Goal: Task Accomplishment & Management: Use online tool/utility

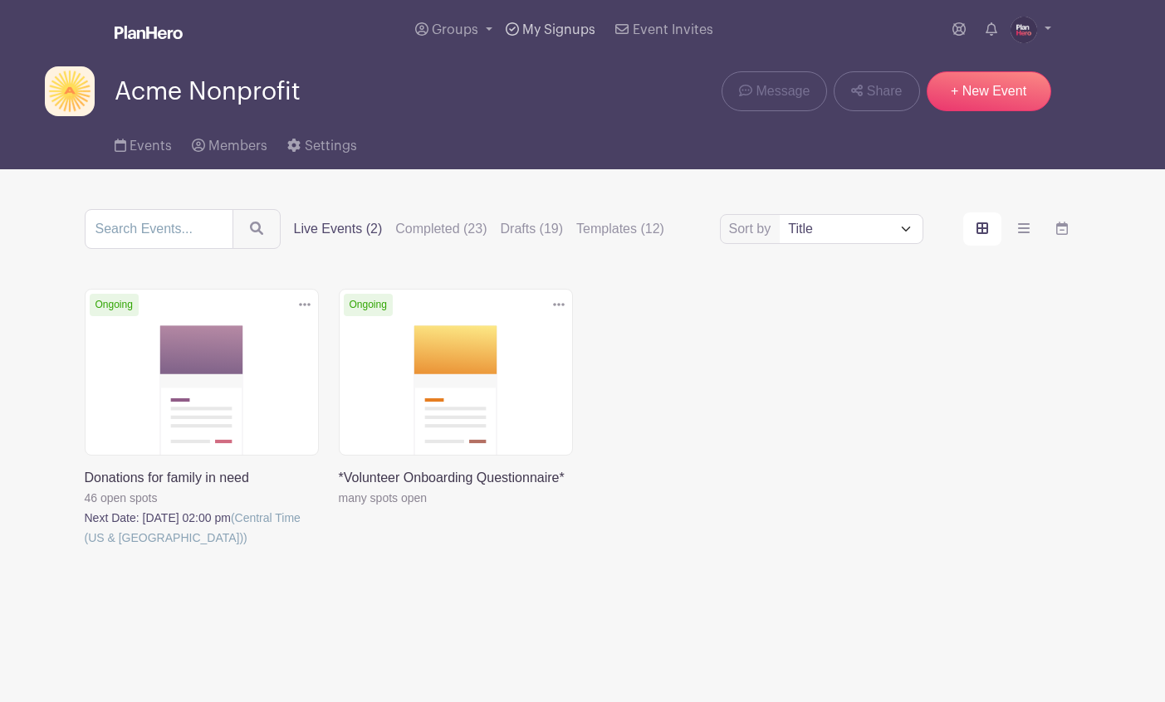
click at [520, 28] on link "My Signups" at bounding box center [550, 30] width 103 height 60
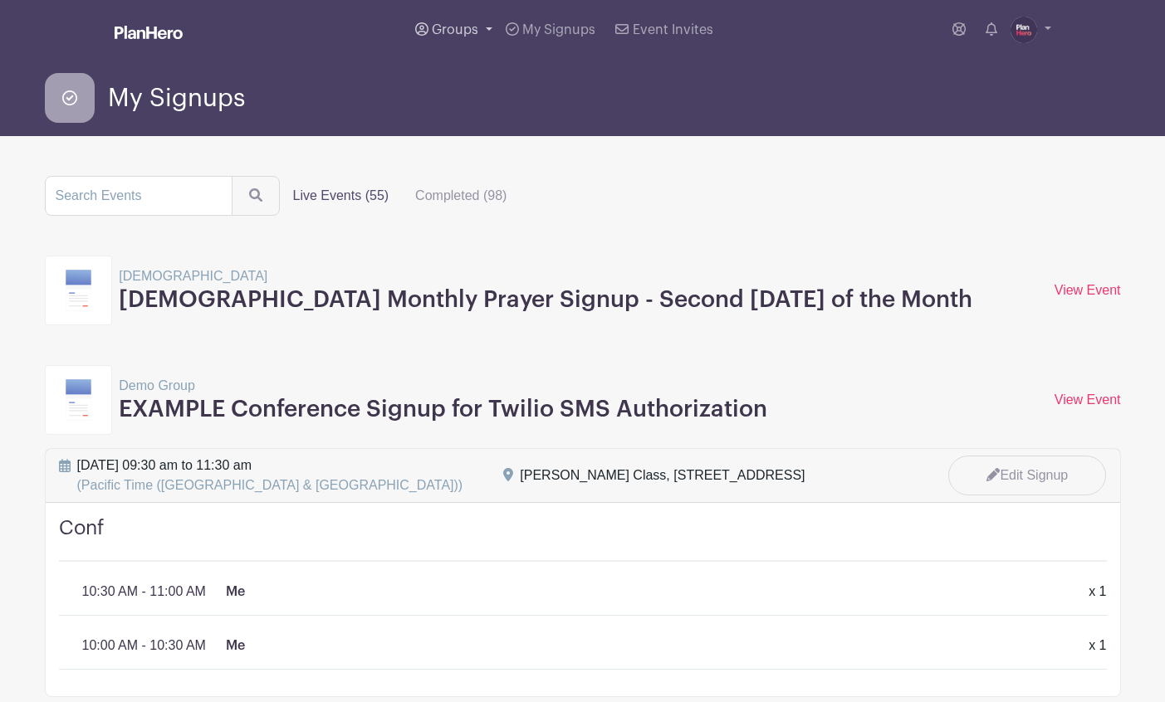
click at [446, 26] on span "Groups" at bounding box center [455, 29] width 46 height 13
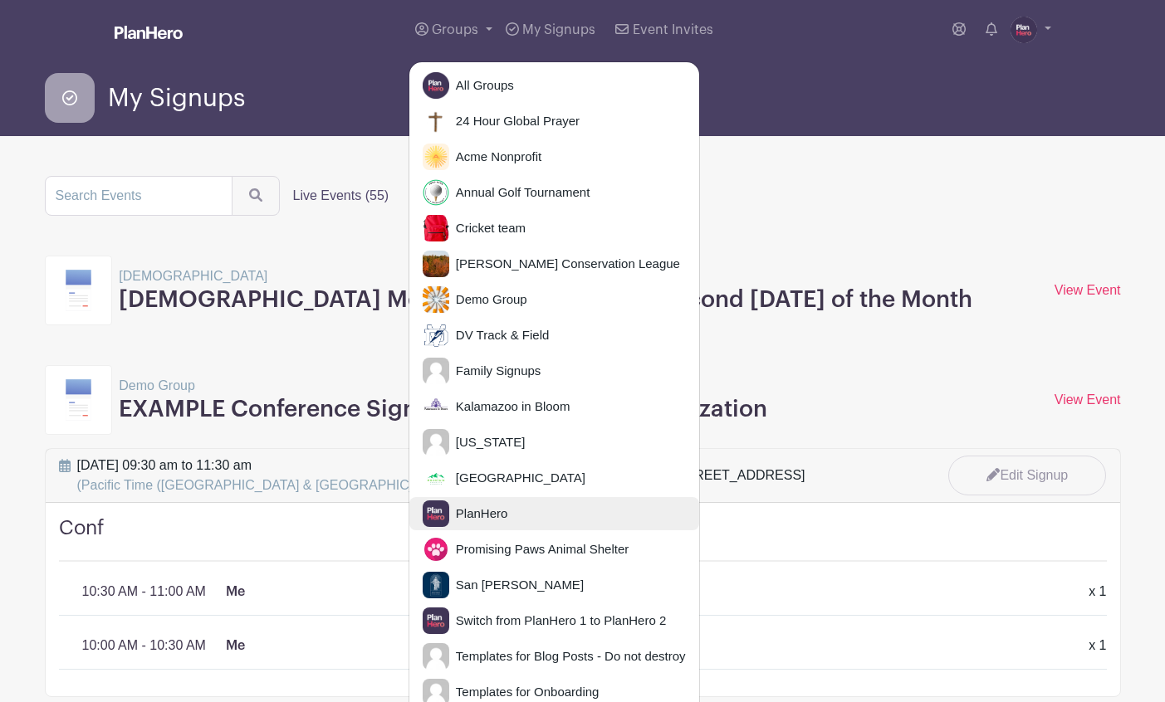
click at [452, 514] on span "PlanHero" at bounding box center [478, 514] width 59 height 19
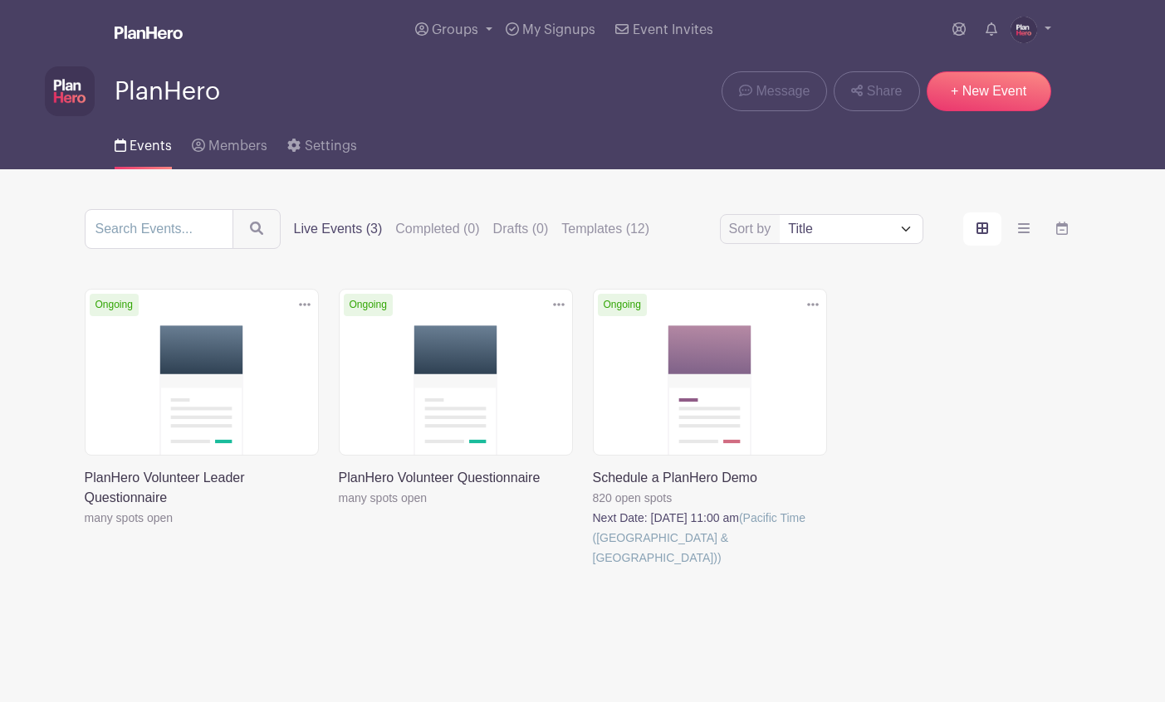
click at [593, 568] on link at bounding box center [593, 568] width 0 height 0
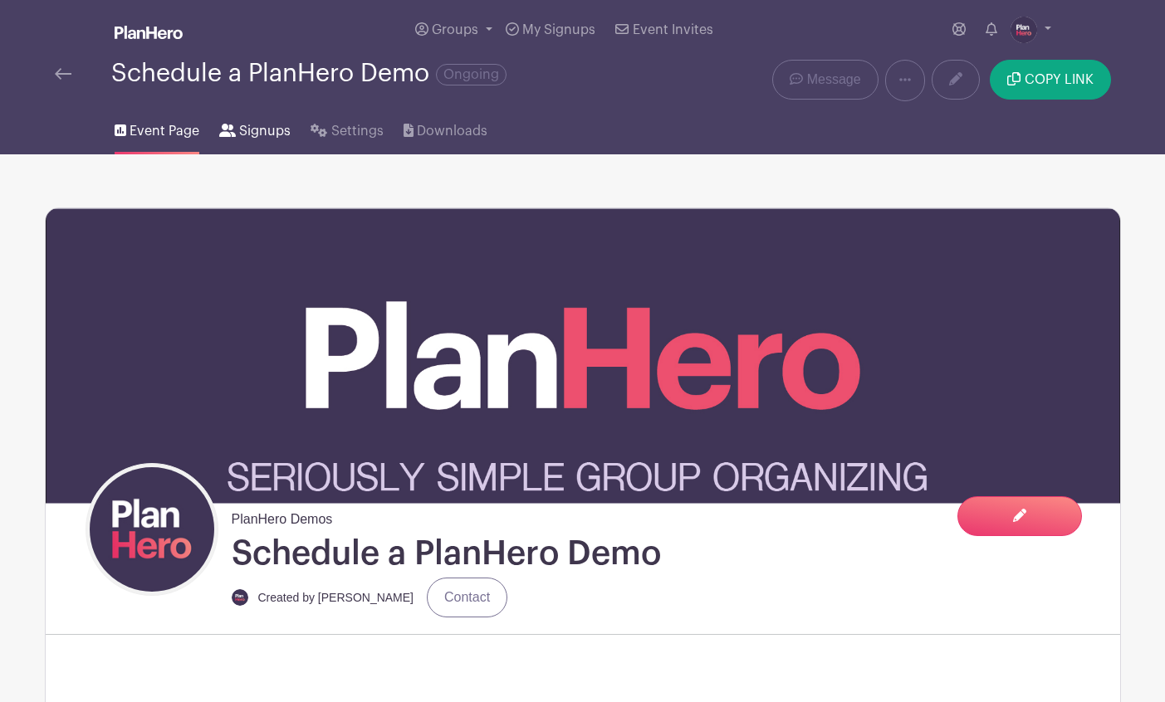
click at [264, 130] on span "Signups" at bounding box center [264, 131] width 51 height 20
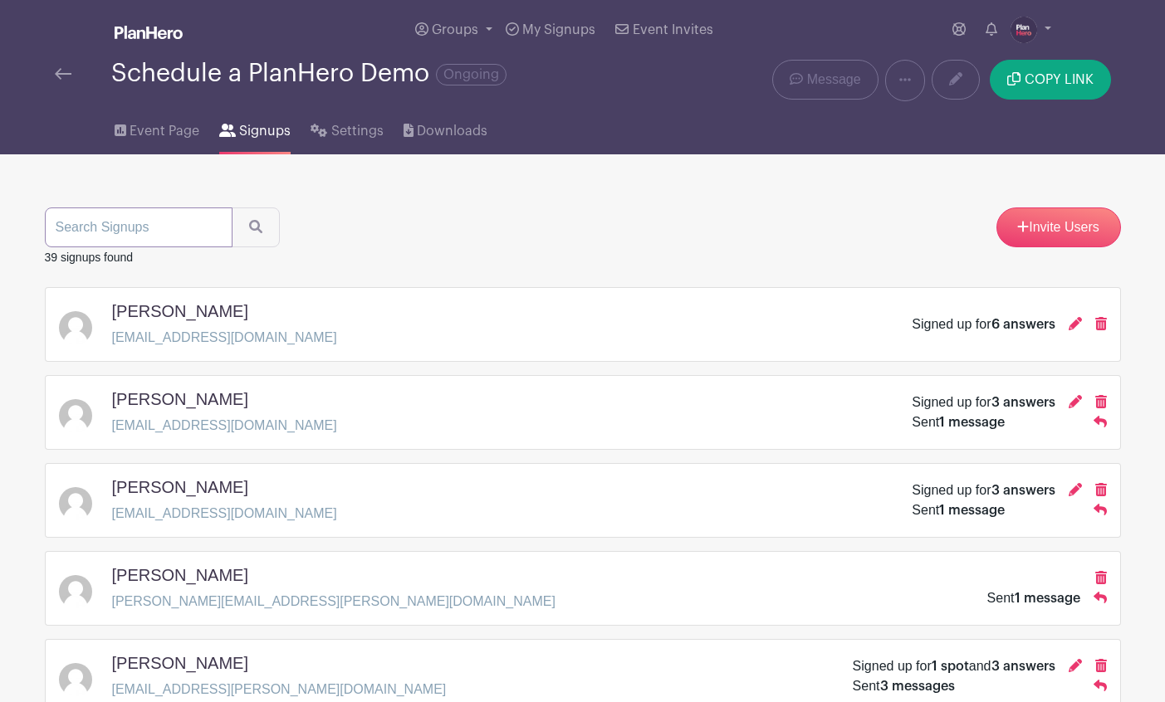
click at [121, 232] on input "search" at bounding box center [139, 228] width 188 height 40
type input "marc"
click at [232, 208] on button "submit" at bounding box center [256, 228] width 48 height 40
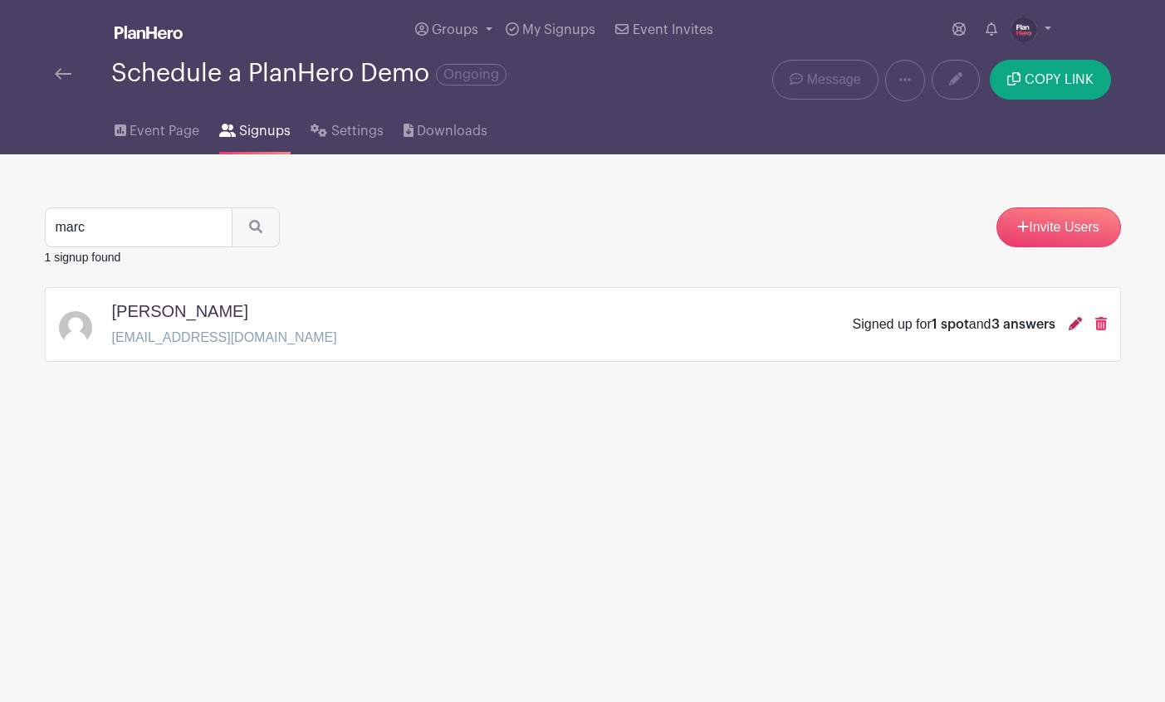
click at [1072, 324] on icon at bounding box center [1074, 323] width 13 height 13
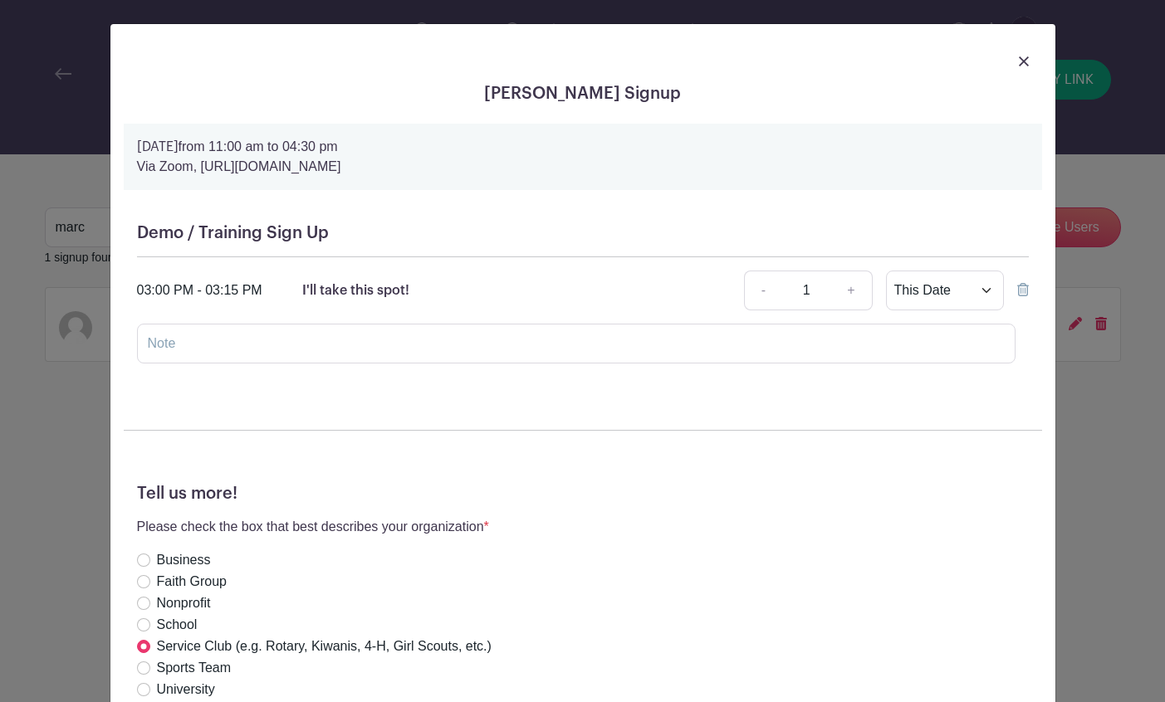
click at [1024, 60] on img at bounding box center [1024, 61] width 10 height 10
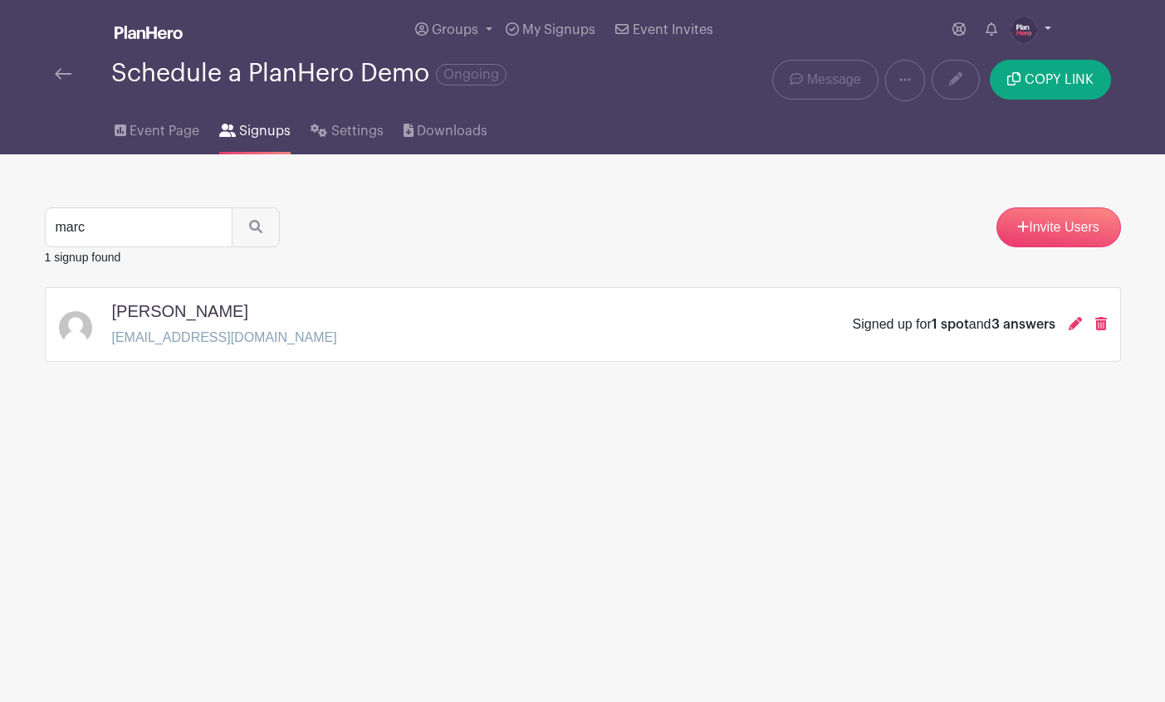
click at [1024, 28] on img at bounding box center [1023, 30] width 27 height 27
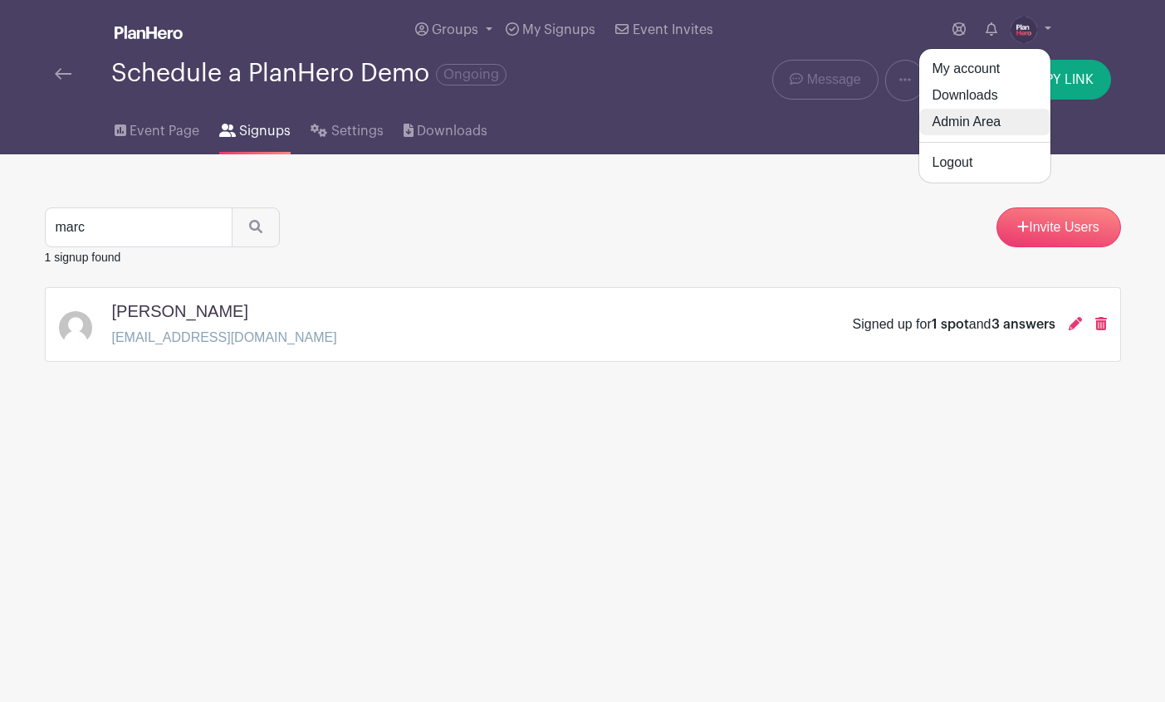
click at [975, 124] on link "Admin Area" at bounding box center [984, 122] width 131 height 27
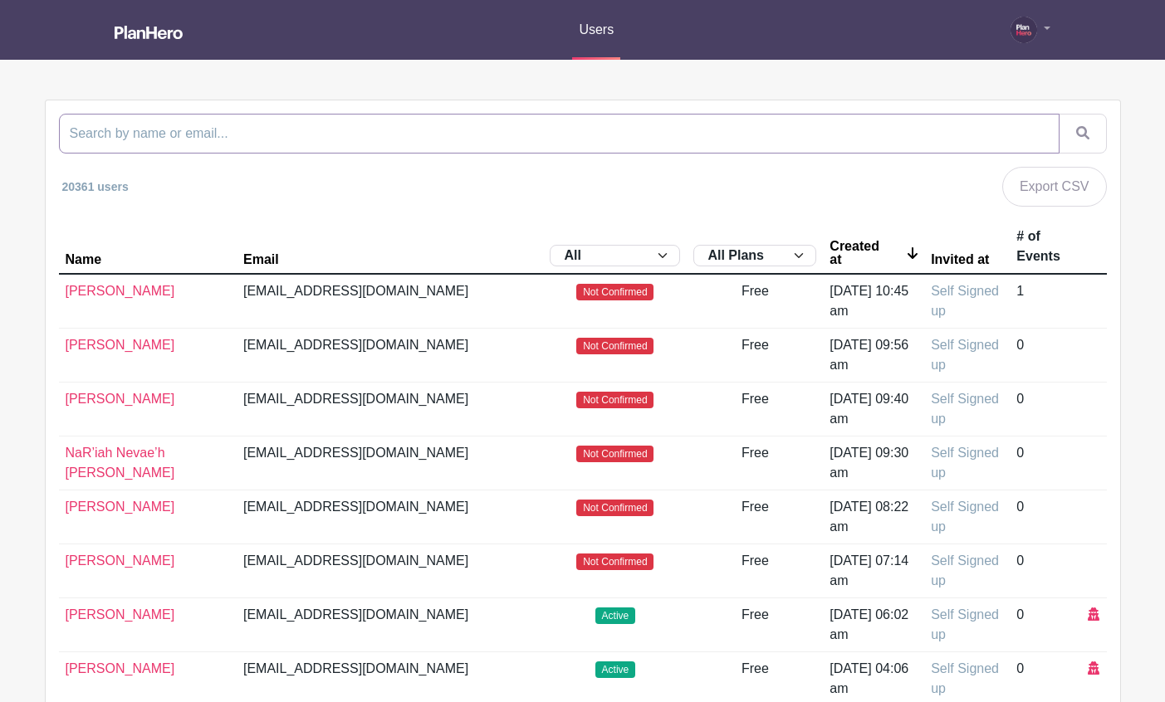
click at [369, 125] on input "search" at bounding box center [559, 134] width 1000 height 40
paste input "jessica.mclaurin@jrc.church"
type input "jessica.mclaurin@jrc.church"
click at [1058, 114] on button "submit" at bounding box center [1082, 134] width 48 height 40
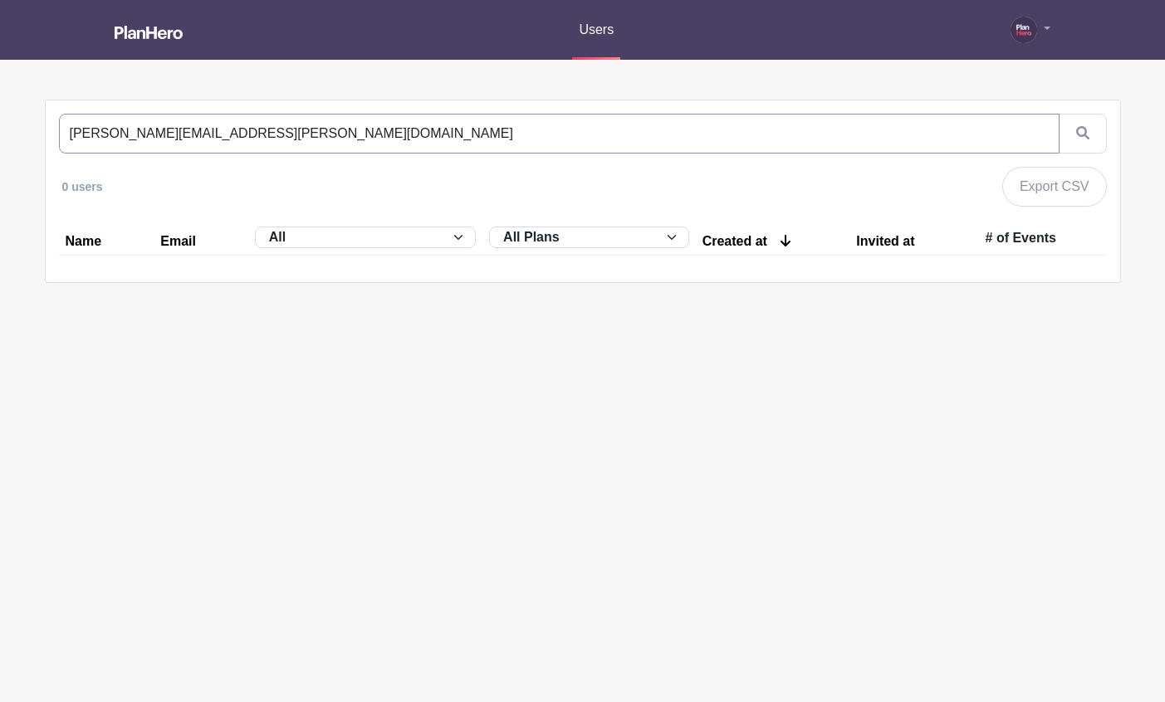
drag, startPoint x: 165, startPoint y: 134, endPoint x: 46, endPoint y: 128, distance: 118.9
click at [47, 128] on div "jessica.mclaurin@jrc.church 0 users Export CSV Name Email All Active Inactive I…" at bounding box center [583, 191] width 1074 height 182
type input "@jrc.church"
click at [1058, 114] on button "submit" at bounding box center [1082, 134] width 48 height 40
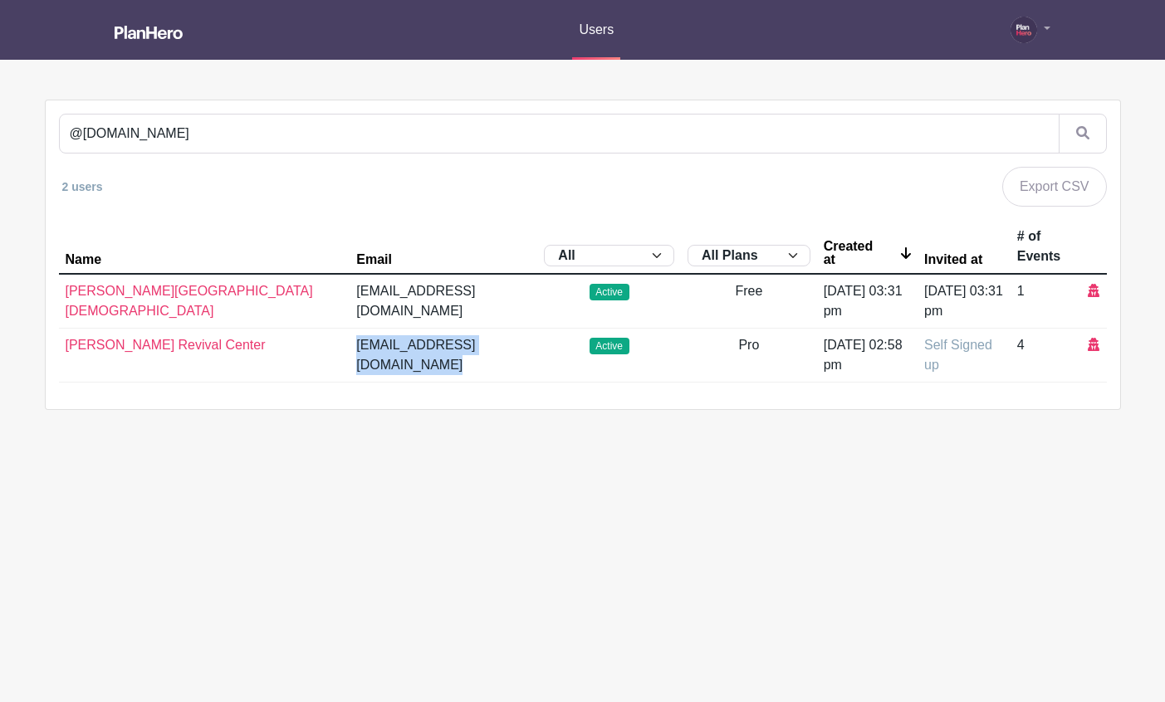
drag, startPoint x: 393, startPoint y: 344, endPoint x: 236, endPoint y: 349, distance: 157.8
click at [236, 349] on tr "Jackson Revival Center lightthenight@jrc.church Active Pro Fri, Sep 20, 2024 at…" at bounding box center [583, 356] width 1048 height 54
copy tr "lightthenight@jrc.church"
drag, startPoint x: 364, startPoint y: 291, endPoint x: 236, endPoint y: 292, distance: 128.7
click at [349, 292] on td "volunteer@jrc.church" at bounding box center [443, 301] width 188 height 55
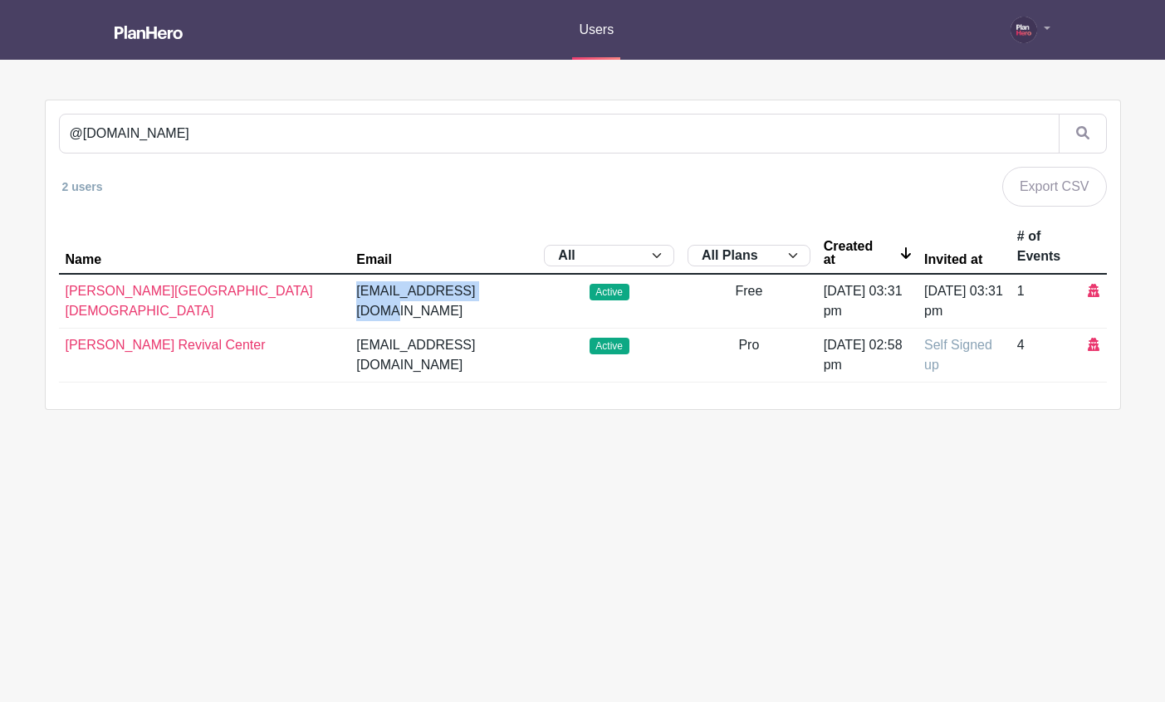
copy td "volunteer@jrc.church"
click at [1094, 344] on icon at bounding box center [1093, 344] width 12 height 13
click at [1092, 346] on icon at bounding box center [1093, 344] width 12 height 13
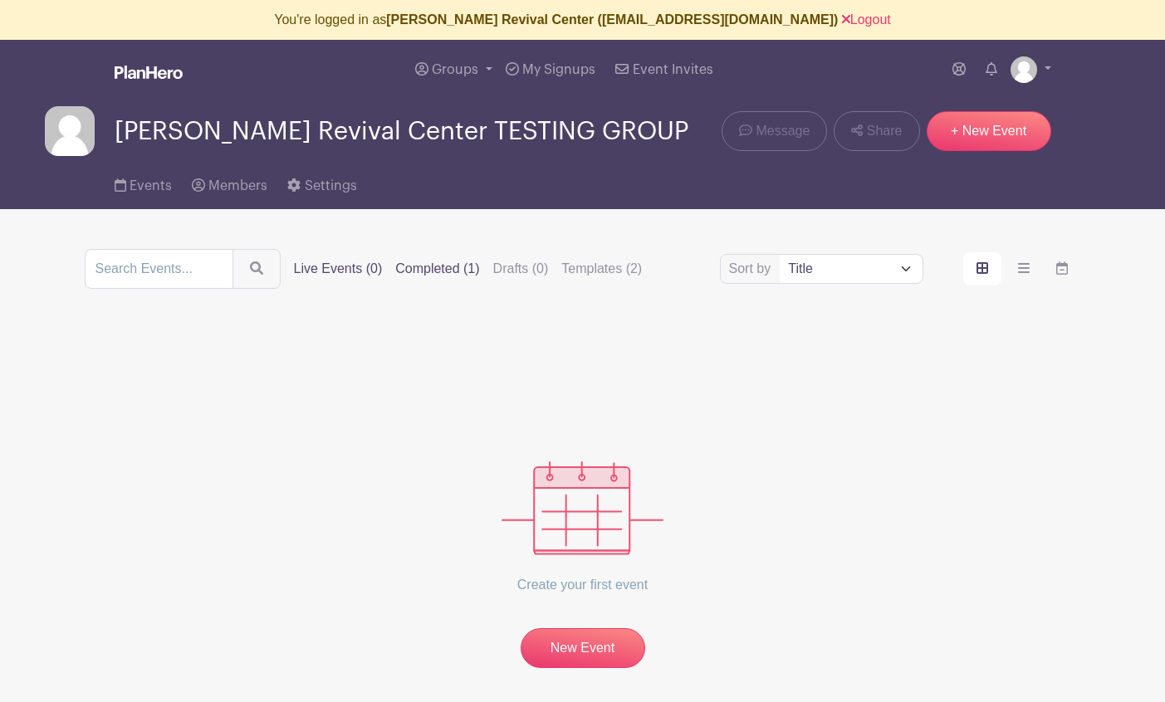
click at [436, 270] on label "Completed (1)" at bounding box center [437, 269] width 84 height 20
click at [0, 0] on input "Completed (1)" at bounding box center [0, 0] width 0 height 0
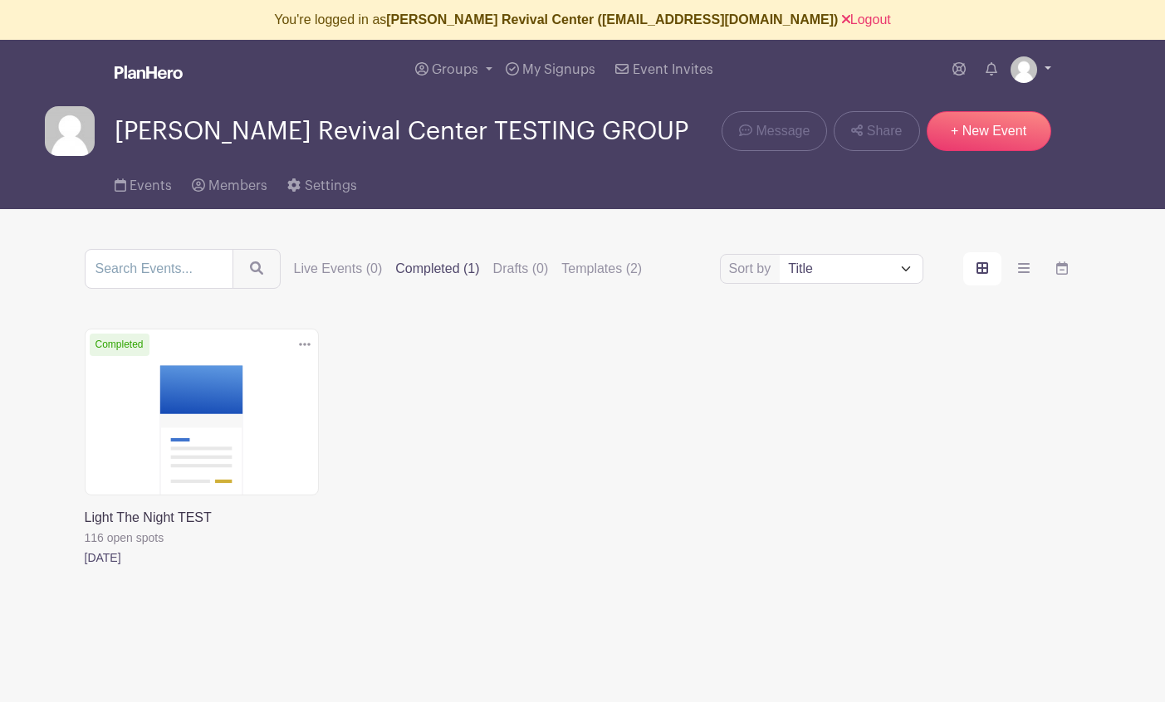
click at [1014, 69] on img at bounding box center [1023, 69] width 27 height 27
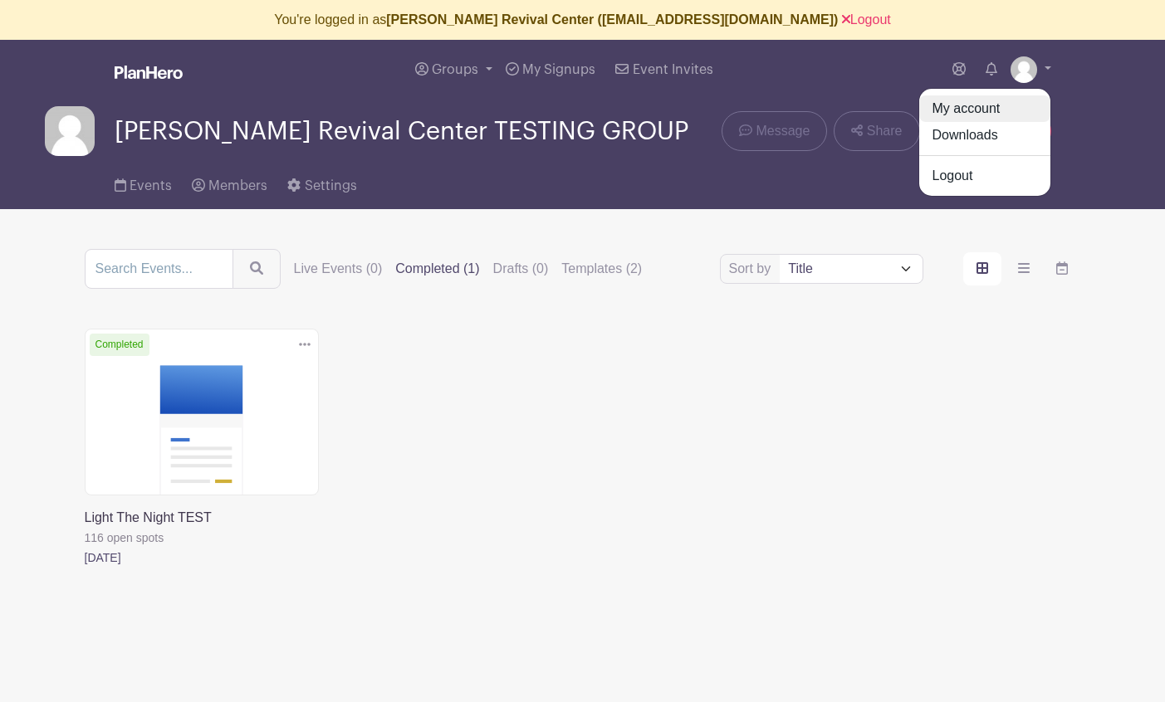
click at [970, 109] on link "My account" at bounding box center [984, 108] width 131 height 27
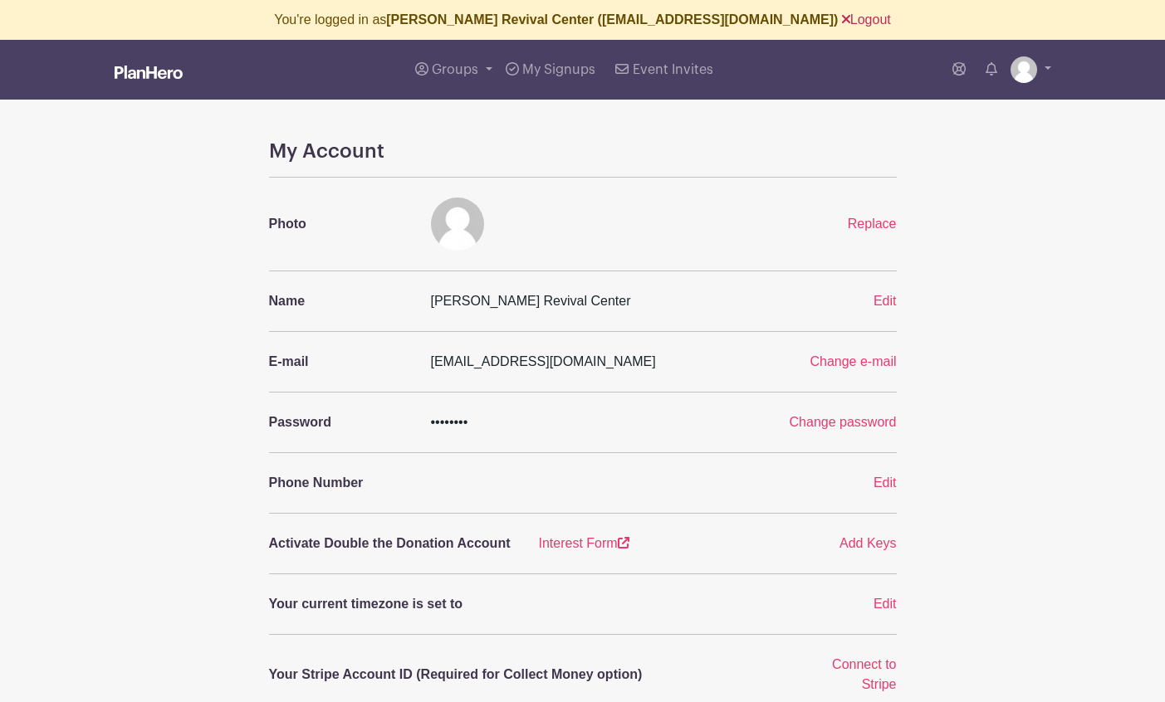
click at [842, 15] on link "Logout" at bounding box center [866, 19] width 49 height 14
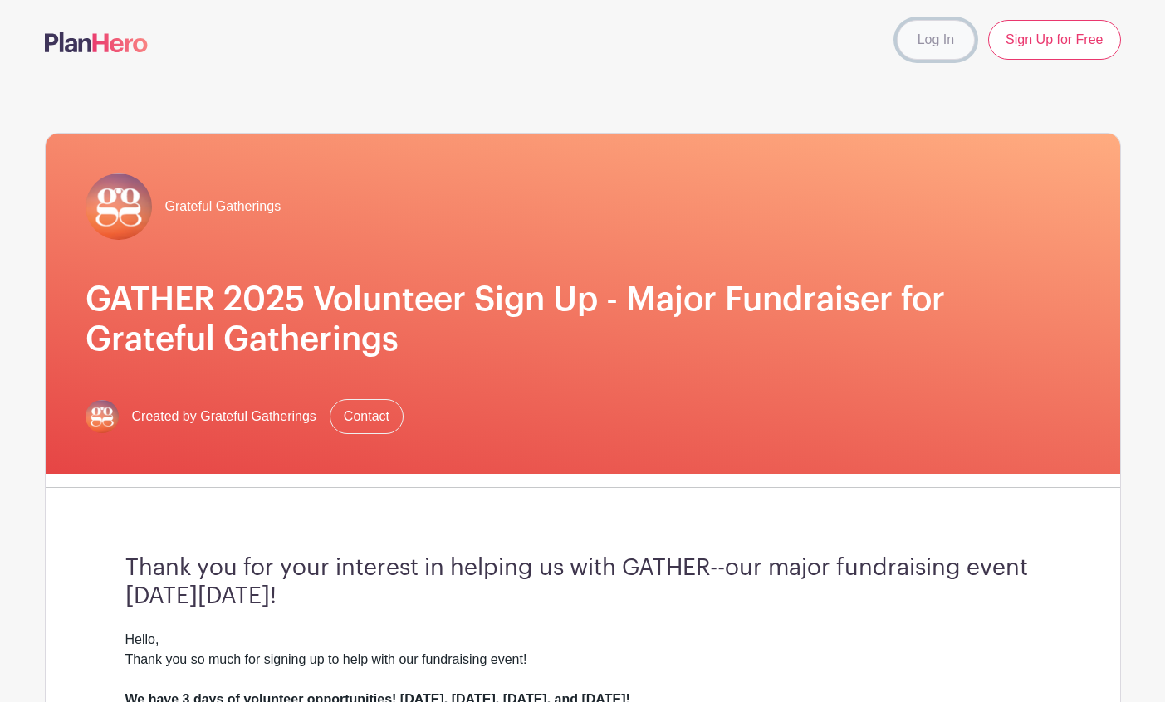
click at [926, 45] on link "Log In" at bounding box center [936, 40] width 78 height 40
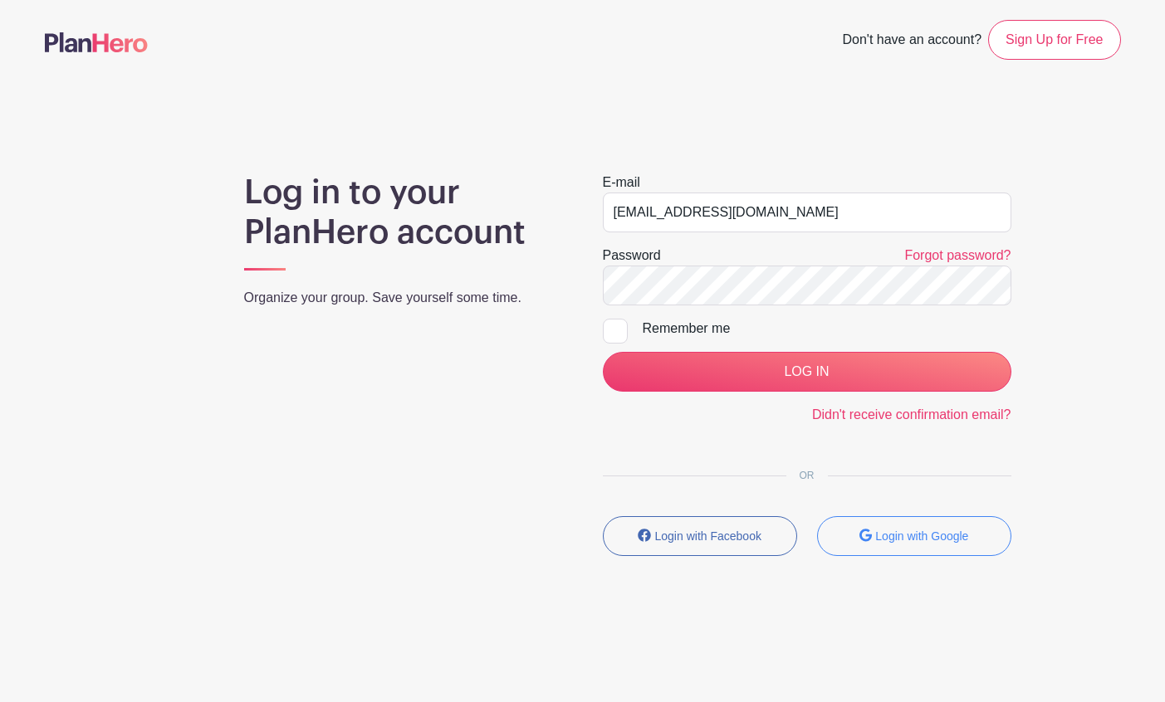
drag, startPoint x: 895, startPoint y: 214, endPoint x: 598, endPoint y: 208, distance: 297.2
click at [584, 209] on div "E-mail [EMAIL_ADDRESS][DOMAIN_NAME] Password Forgot password? Remember me LOG I…" at bounding box center [807, 371] width 448 height 397
type input "[PERSON_NAME][EMAIL_ADDRESS][DOMAIN_NAME]"
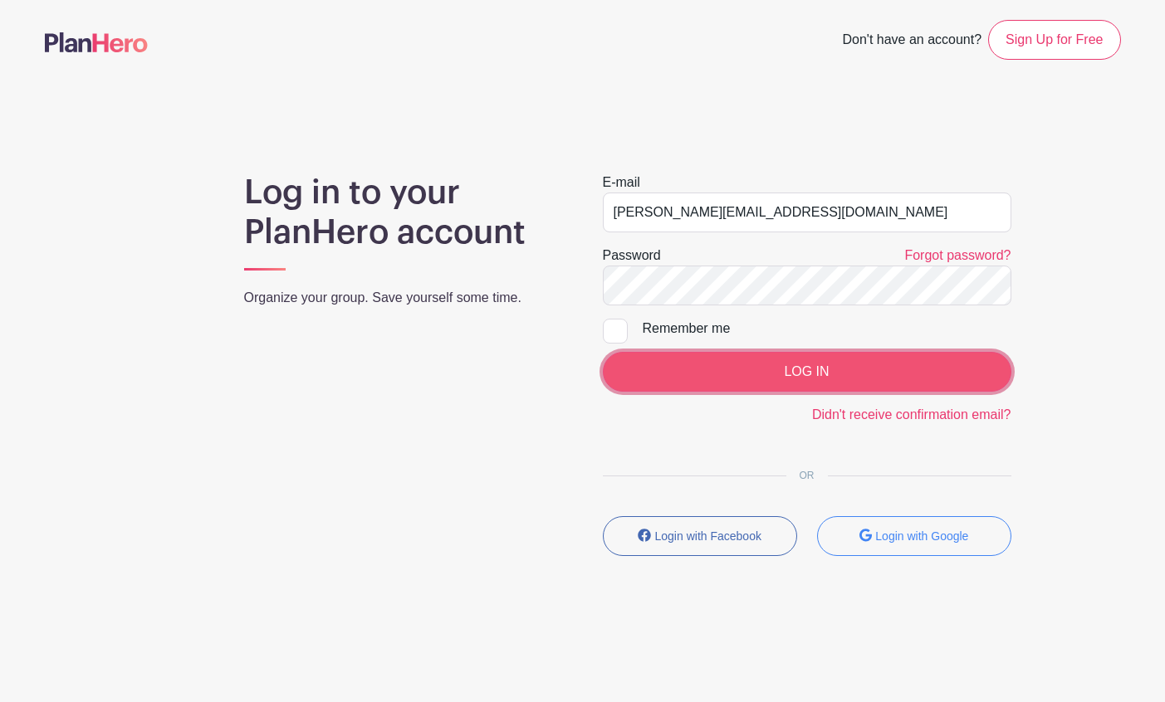
click at [781, 379] on input "LOG IN" at bounding box center [807, 372] width 408 height 40
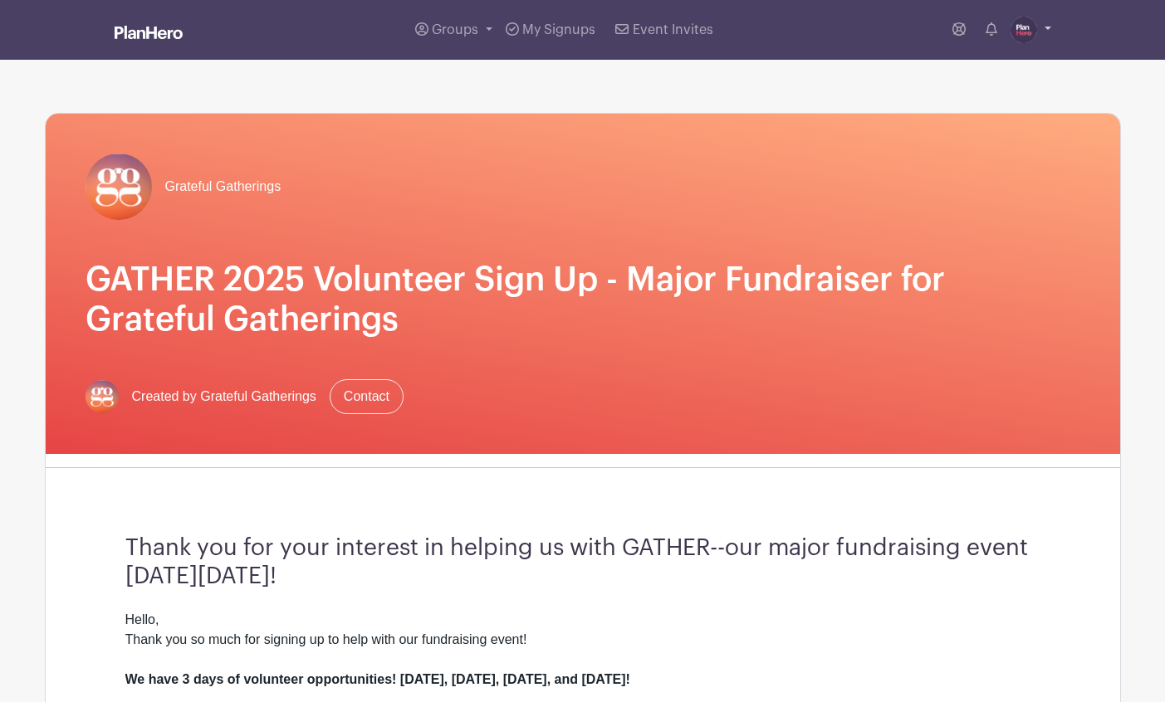
click at [1029, 30] on img at bounding box center [1023, 30] width 27 height 27
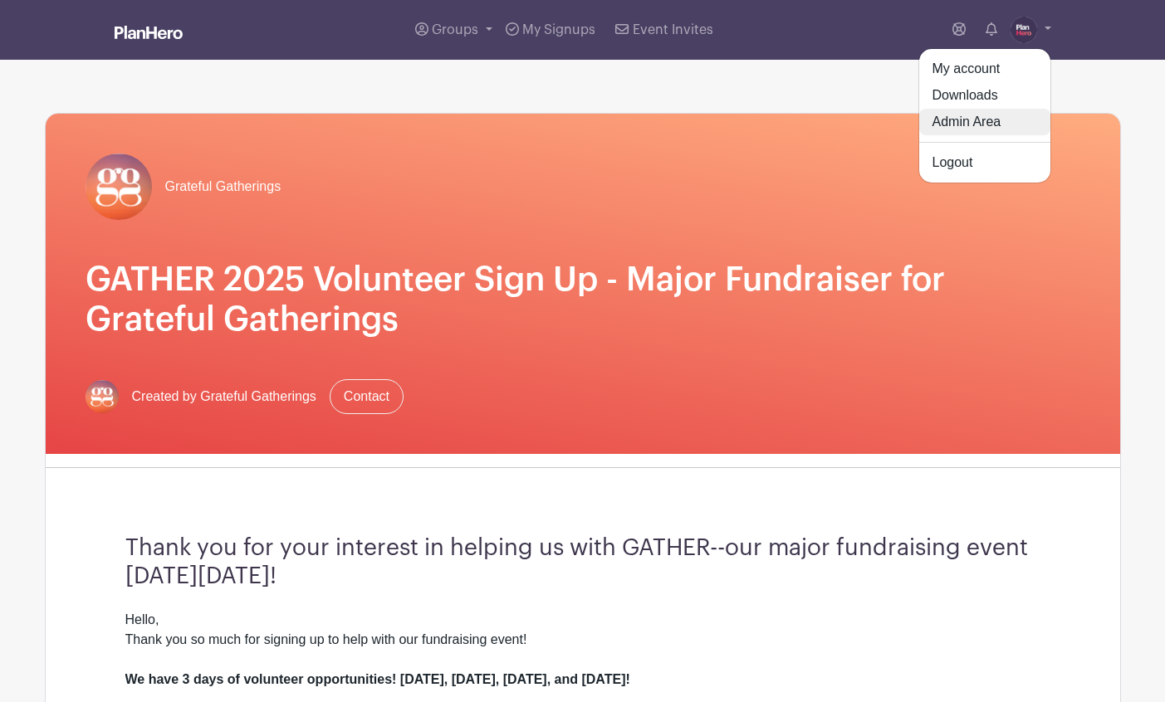
click at [999, 117] on link "Admin Area" at bounding box center [984, 122] width 131 height 27
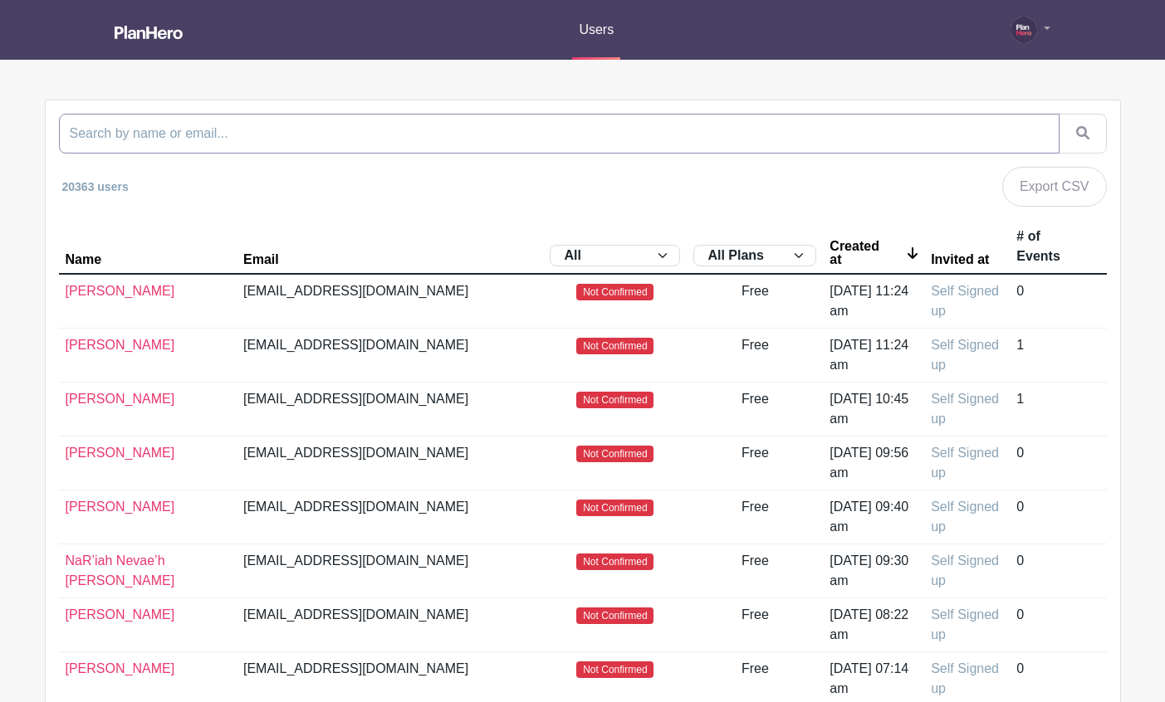
click at [437, 125] on input "search" at bounding box center [559, 134] width 1000 height 40
type input "grateful"
click at [1058, 114] on button "submit" at bounding box center [1082, 134] width 48 height 40
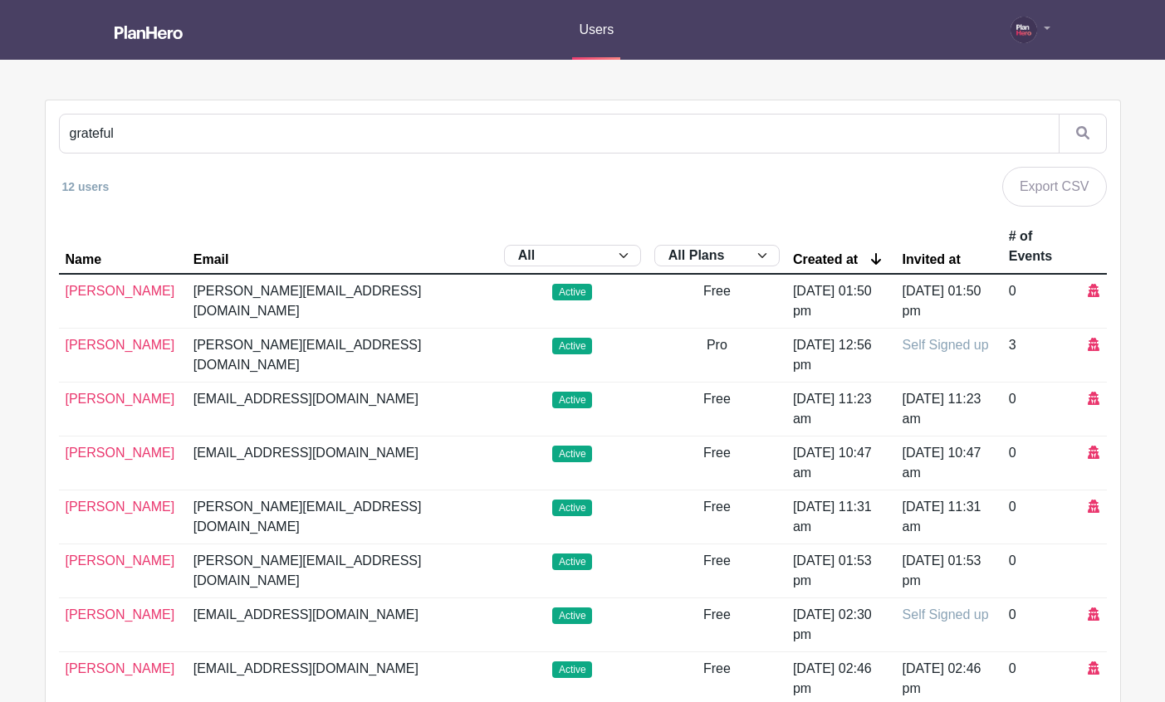
scroll to position [351, 0]
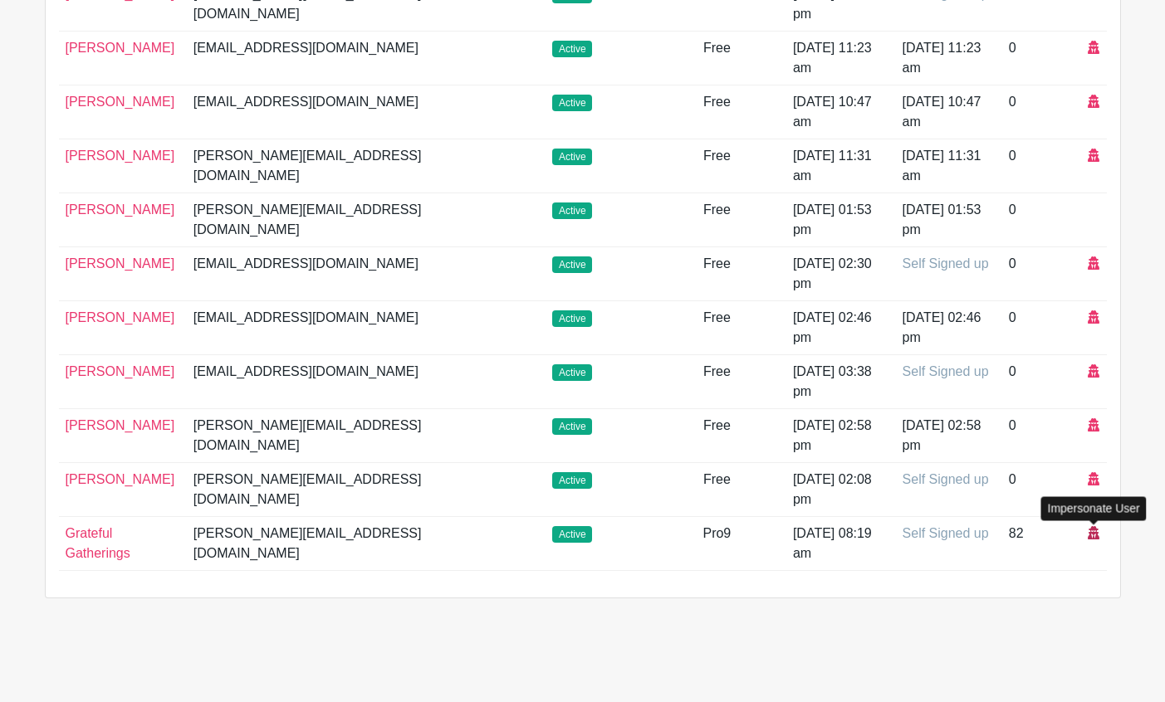
click at [1097, 531] on icon at bounding box center [1093, 532] width 12 height 13
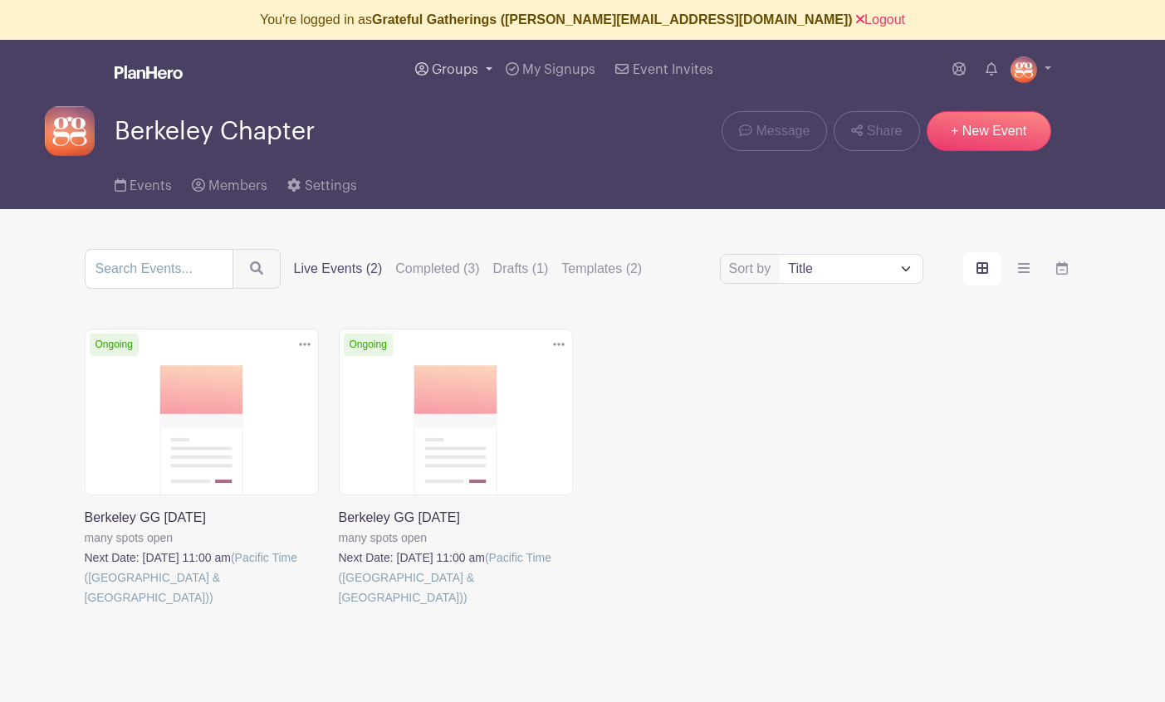
click at [449, 71] on span "Groups" at bounding box center [455, 69] width 46 height 13
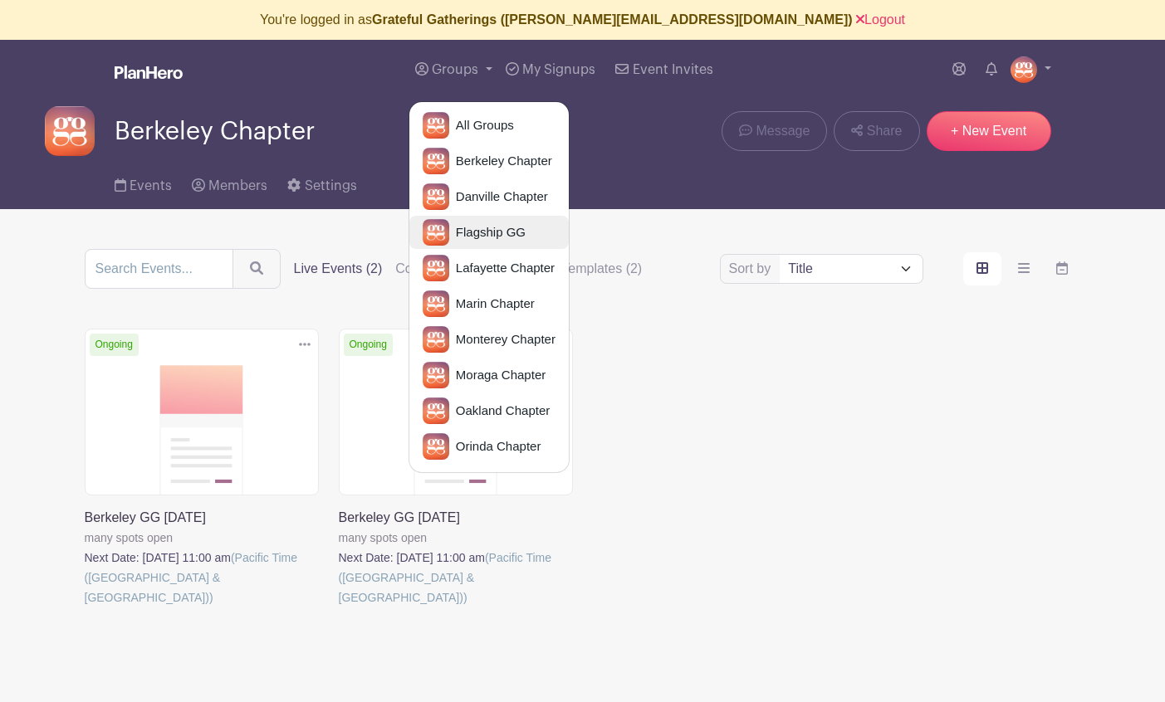
click at [482, 229] on span "Flagship GG" at bounding box center [487, 232] width 76 height 19
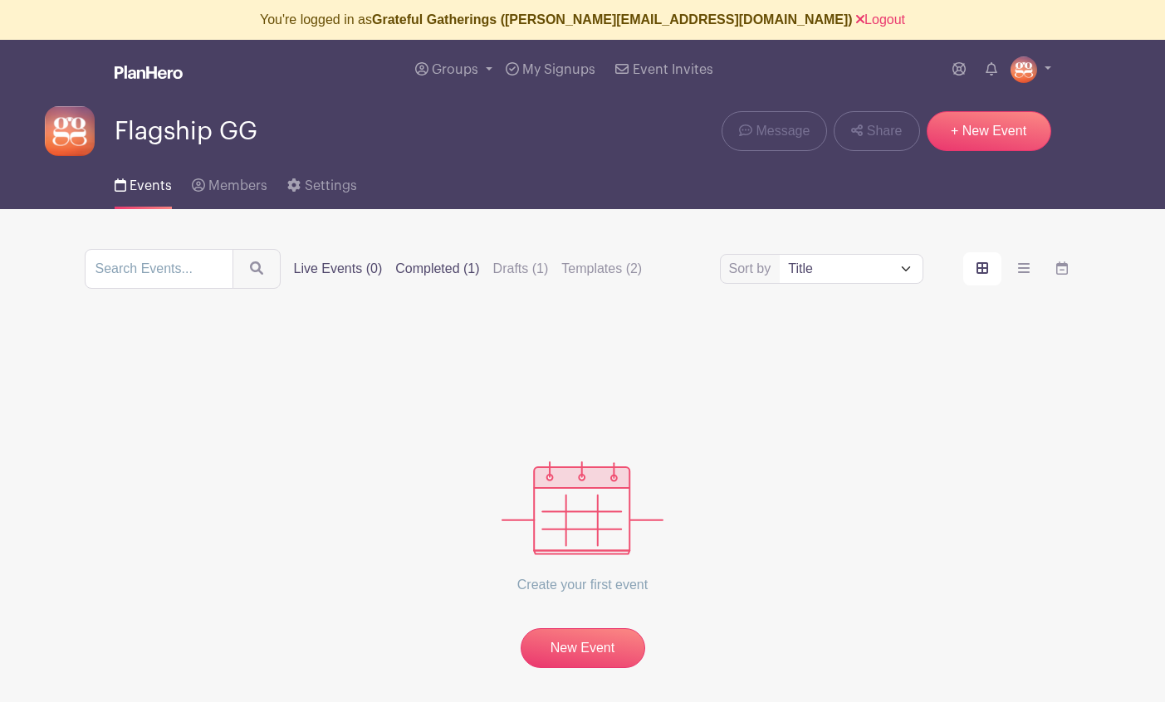
click at [401, 271] on label "Completed (1)" at bounding box center [437, 269] width 84 height 20
click at [0, 0] on input "Completed (1)" at bounding box center [0, 0] width 0 height 0
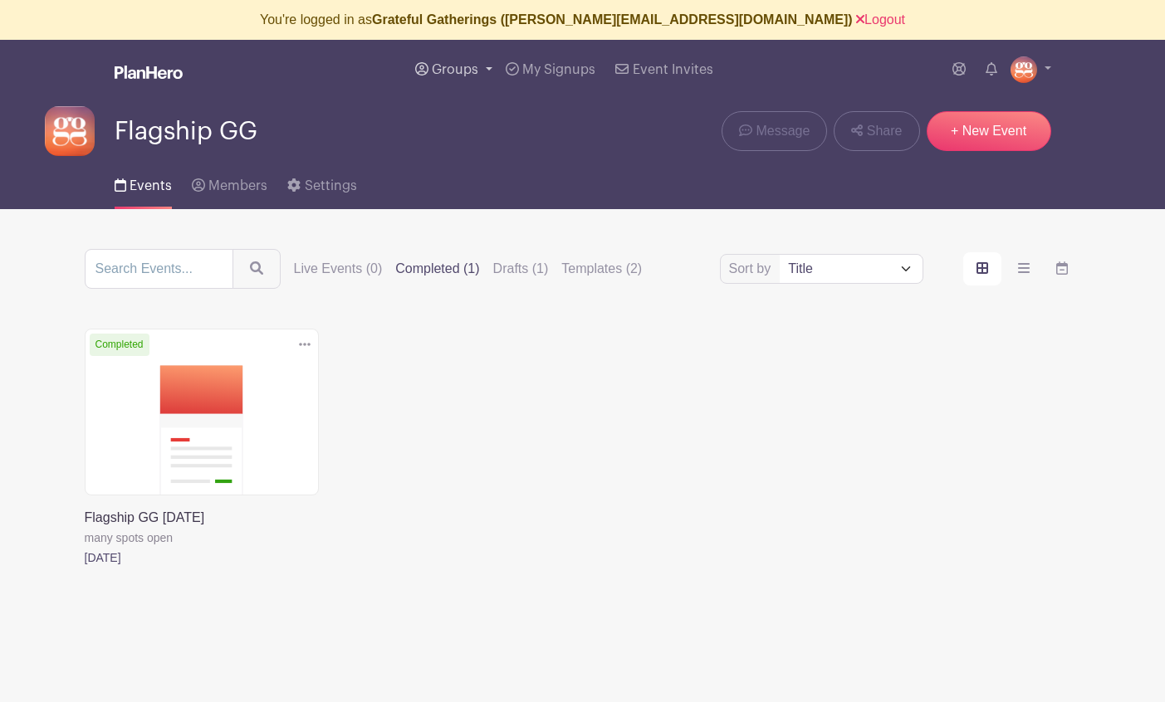
click at [462, 67] on span "Groups" at bounding box center [455, 69] width 46 height 13
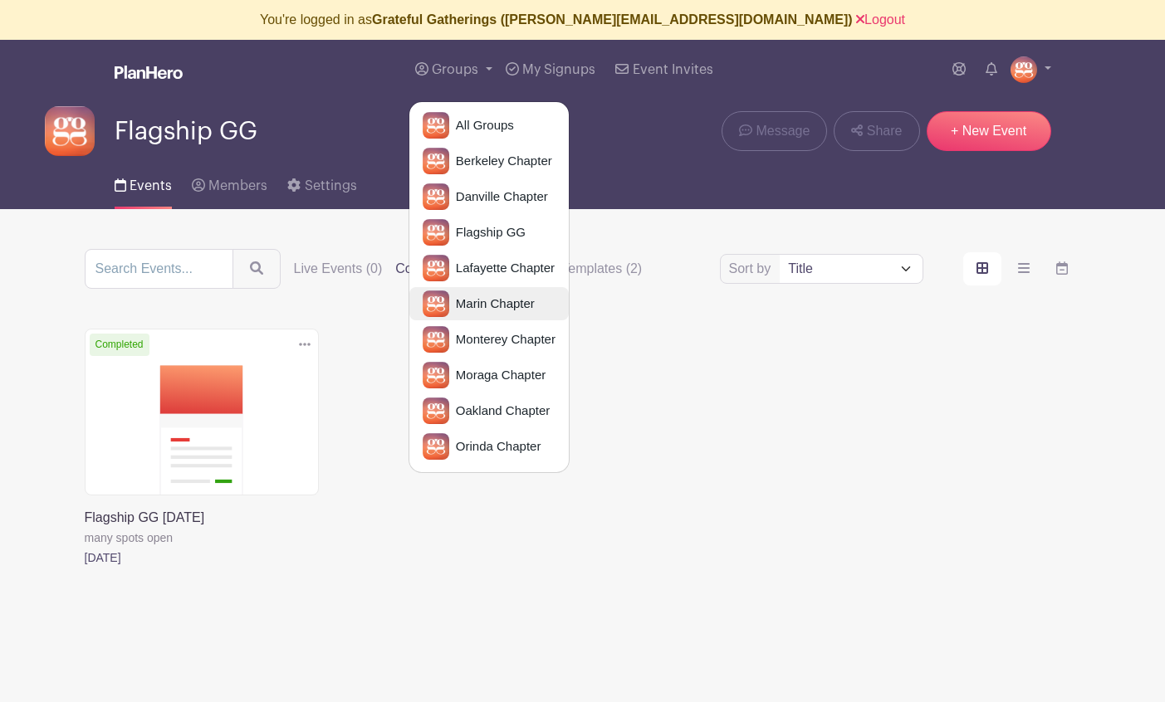
click at [487, 305] on span "Marin Chapter" at bounding box center [492, 304] width 86 height 19
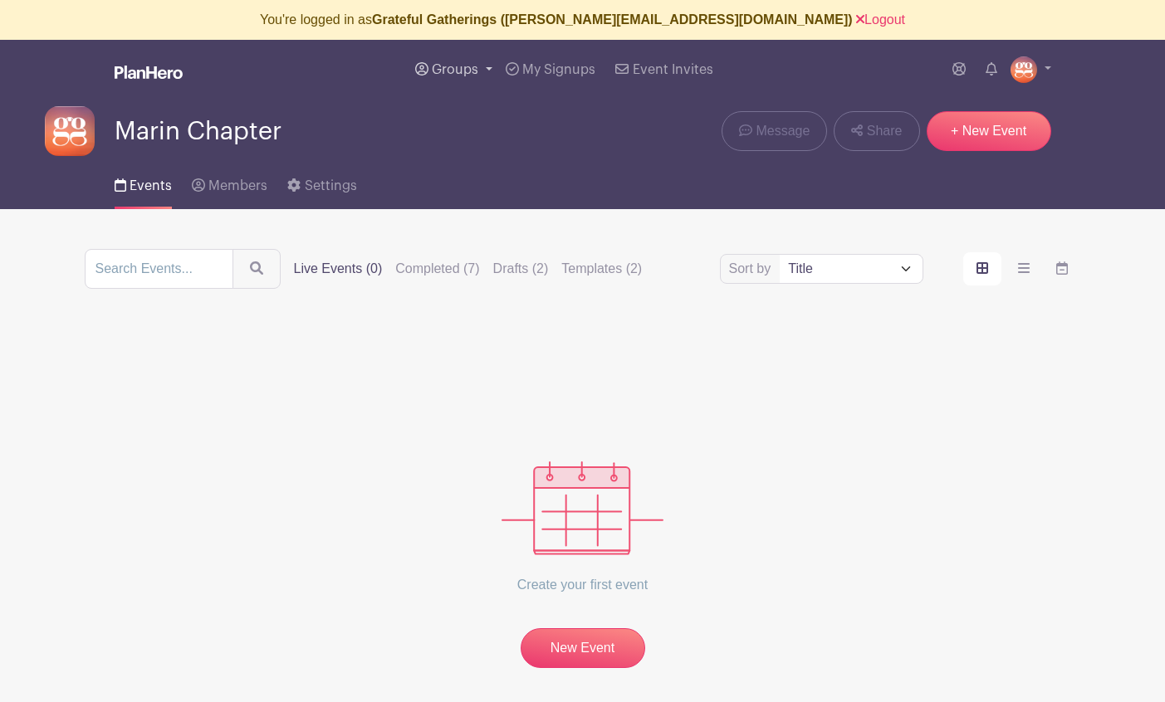
click at [449, 69] on span "Groups" at bounding box center [455, 69] width 46 height 13
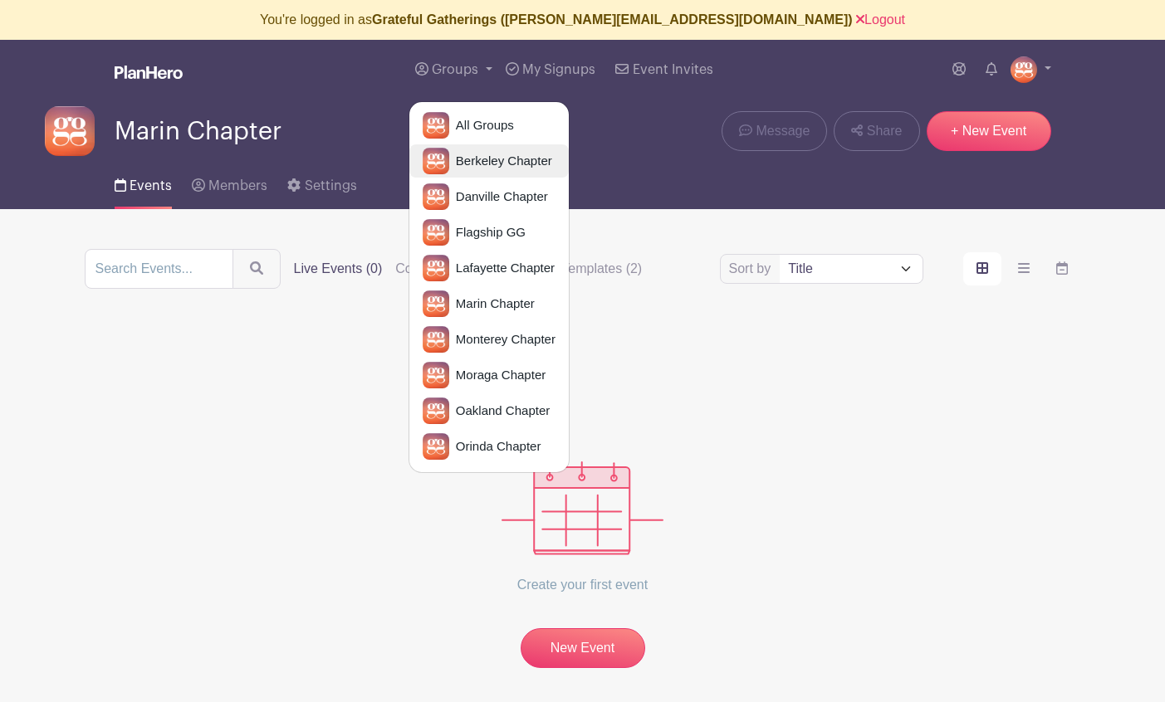
click at [486, 169] on span "Berkeley Chapter" at bounding box center [500, 161] width 103 height 19
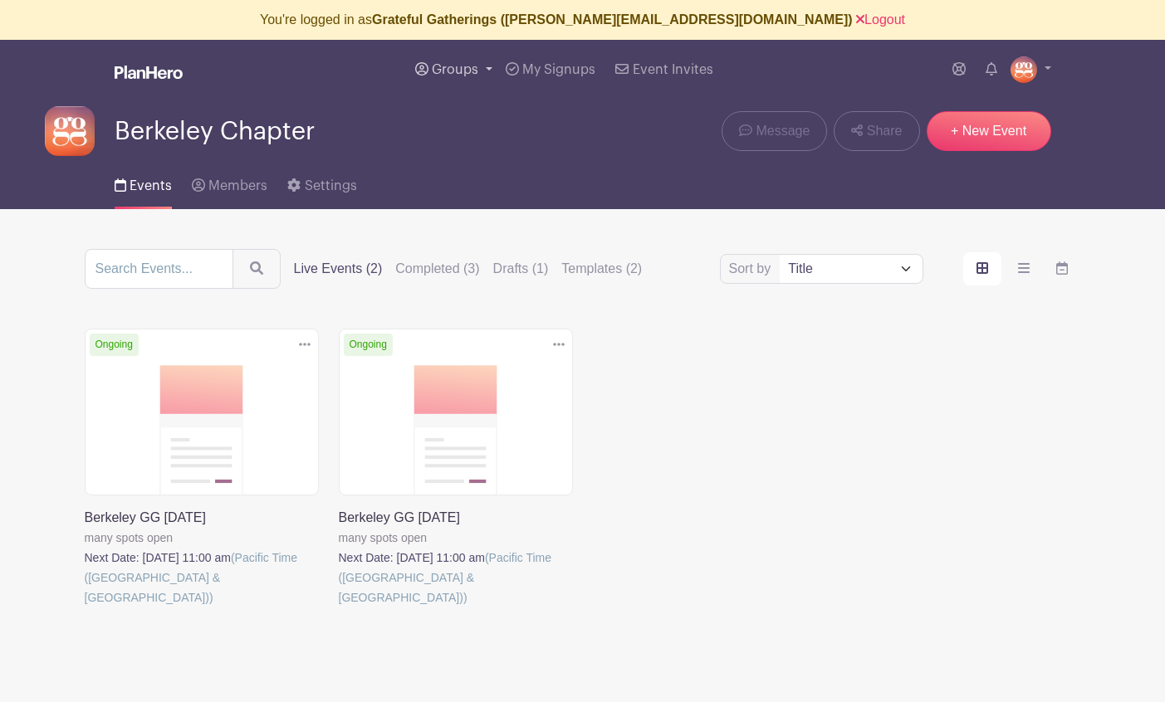
click at [444, 65] on span "Groups" at bounding box center [455, 69] width 46 height 13
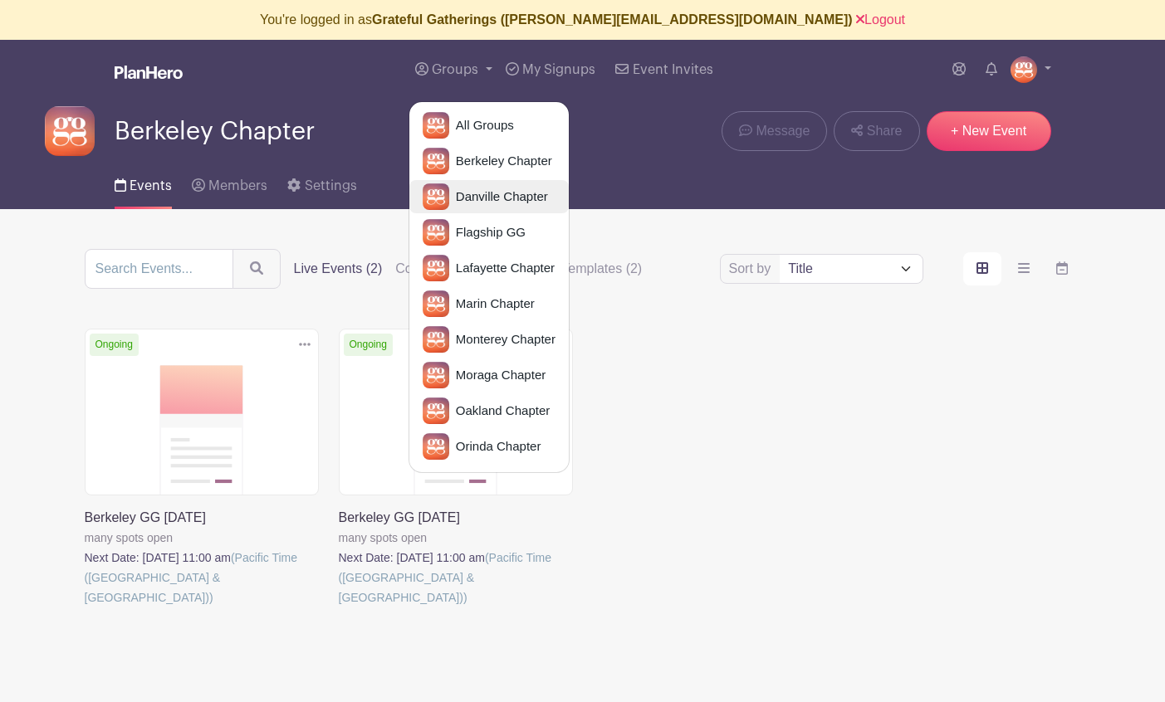
click at [473, 200] on span "Danville Chapter" at bounding box center [498, 197] width 99 height 19
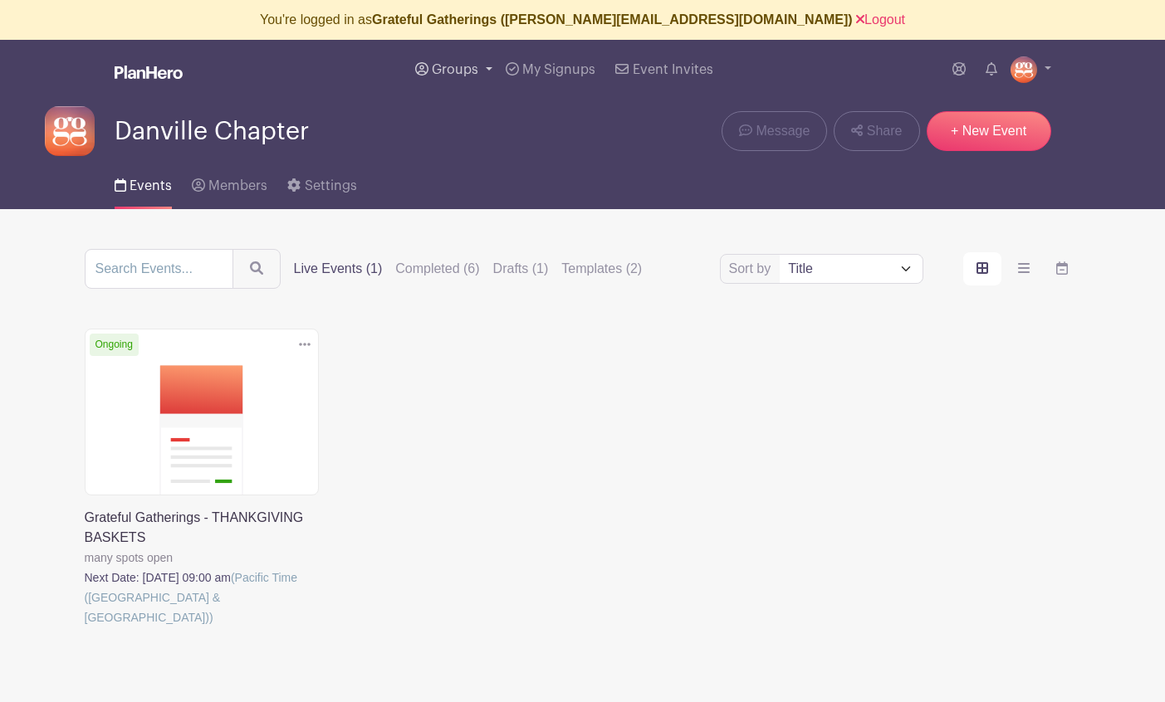
click at [447, 66] on span "Groups" at bounding box center [455, 69] width 46 height 13
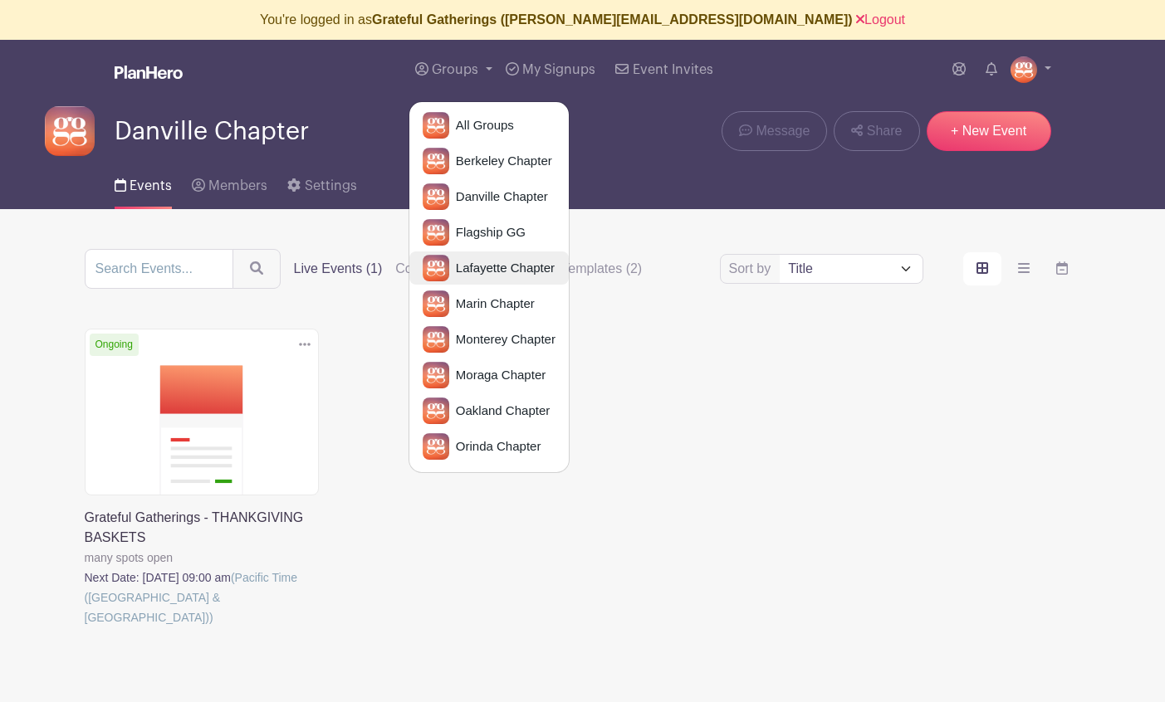
click at [474, 266] on span "Lafayette Chapter" at bounding box center [501, 268] width 105 height 19
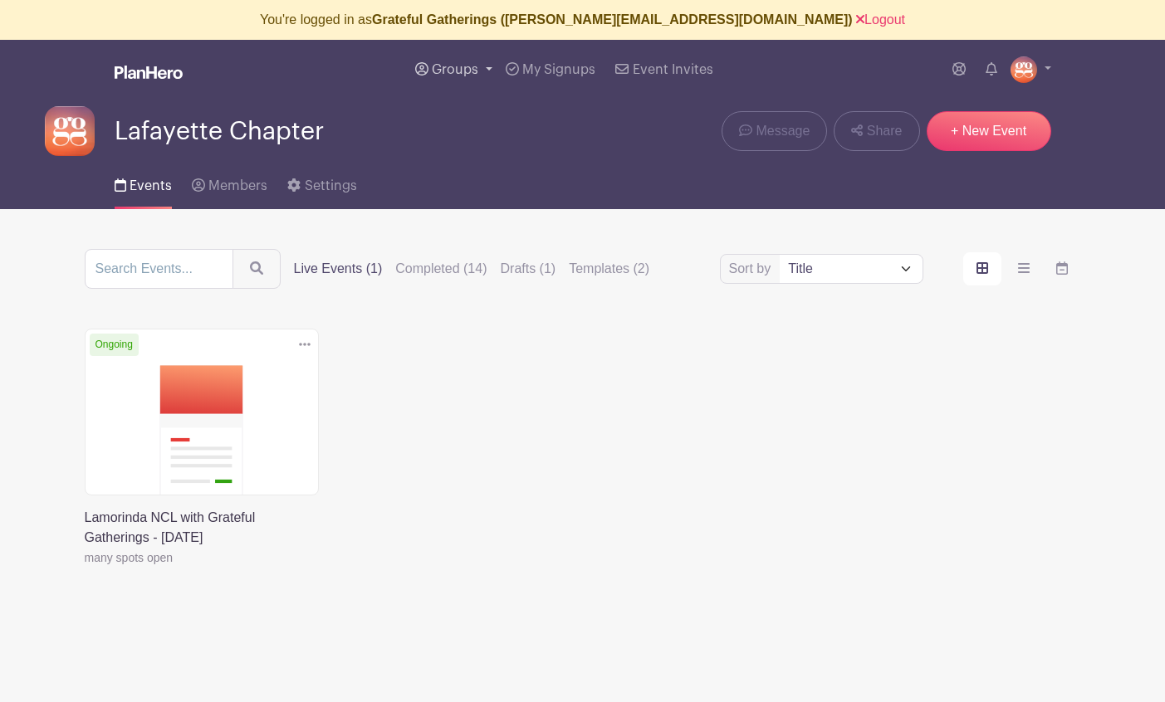
click at [440, 72] on span "Groups" at bounding box center [455, 69] width 46 height 13
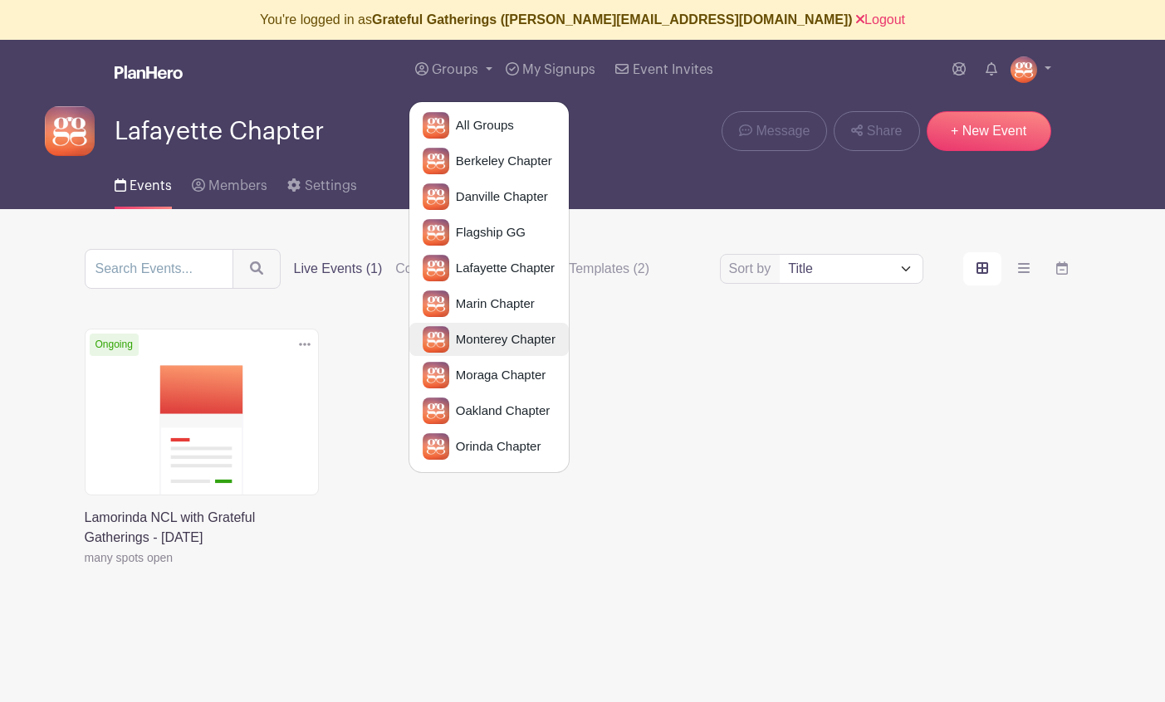
click at [472, 338] on span "Monterey Chapter" at bounding box center [502, 339] width 106 height 19
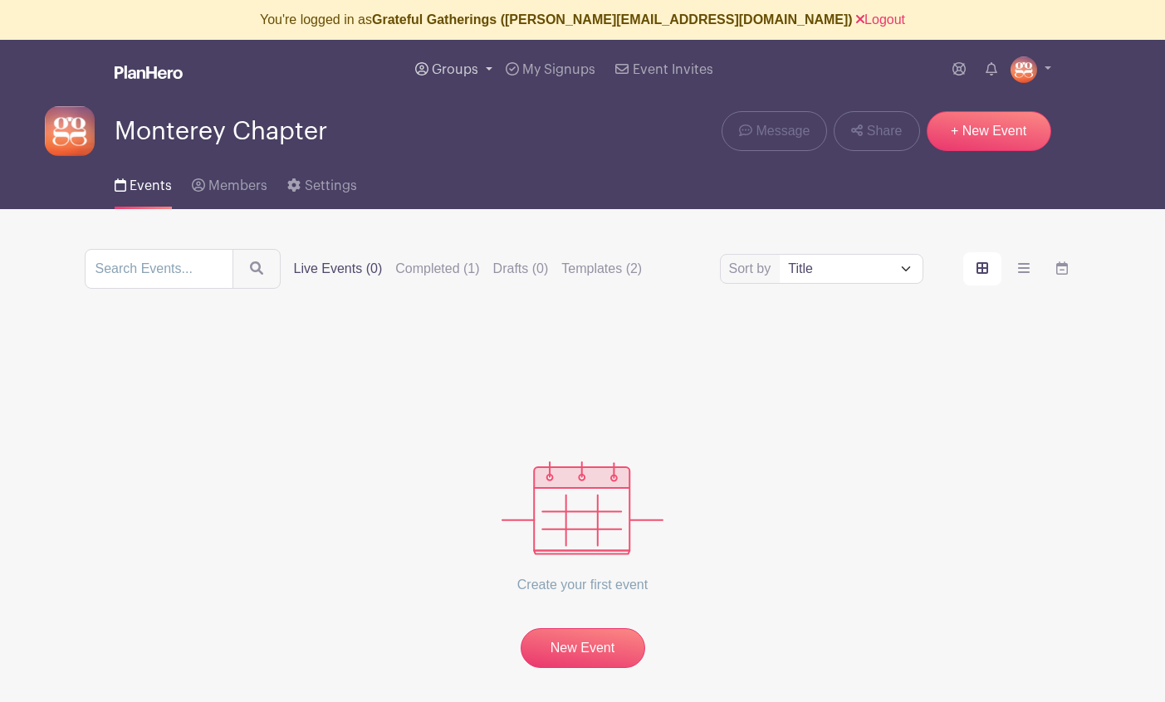
click at [446, 68] on span "Groups" at bounding box center [455, 69] width 46 height 13
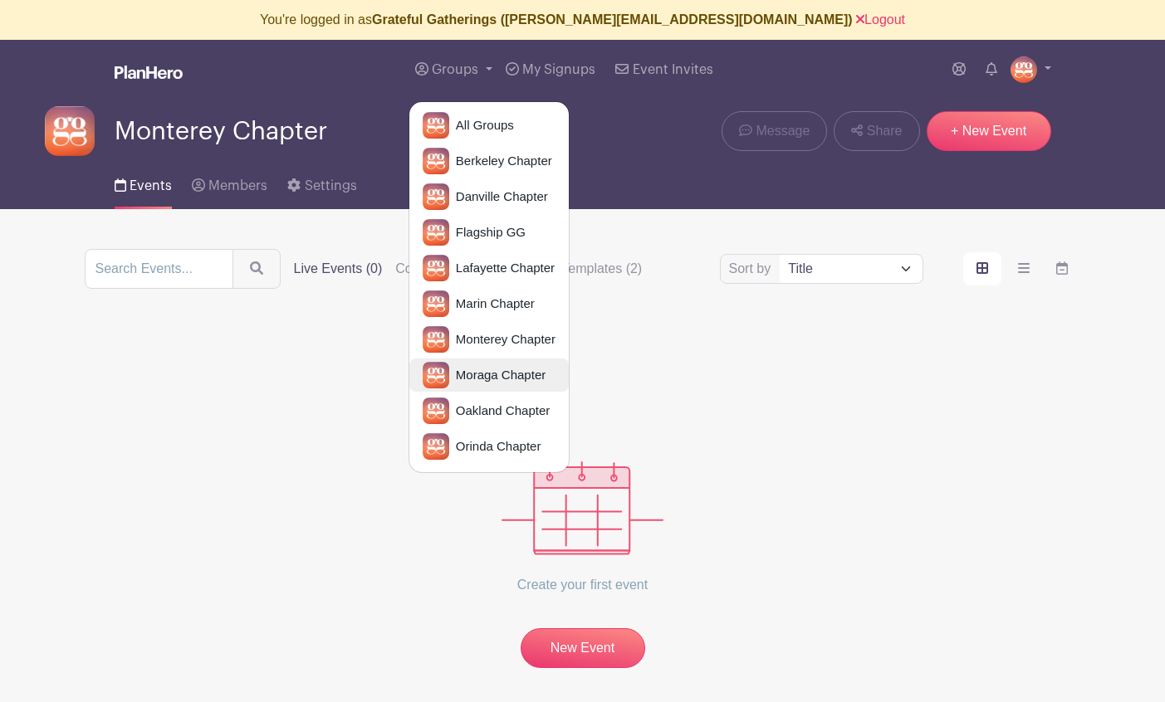
click at [471, 369] on span "Moraga Chapter" at bounding box center [497, 375] width 96 height 19
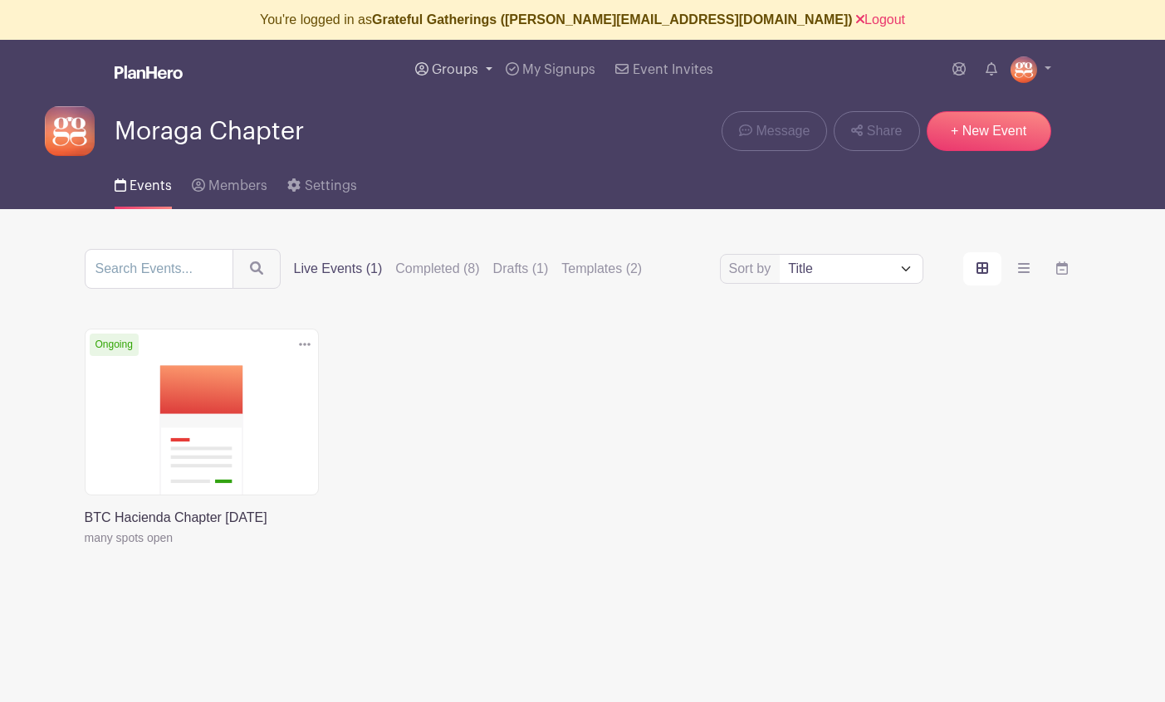
click at [462, 66] on span "Groups" at bounding box center [455, 69] width 46 height 13
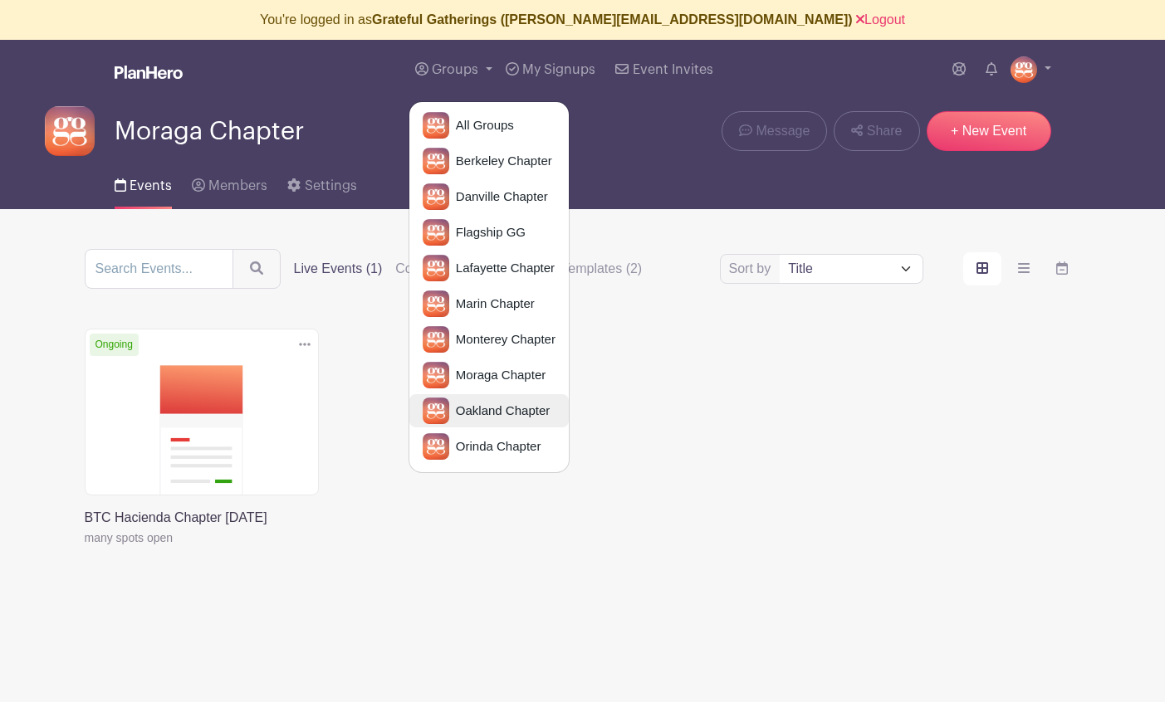
click at [494, 403] on span "Oakland Chapter" at bounding box center [499, 411] width 100 height 19
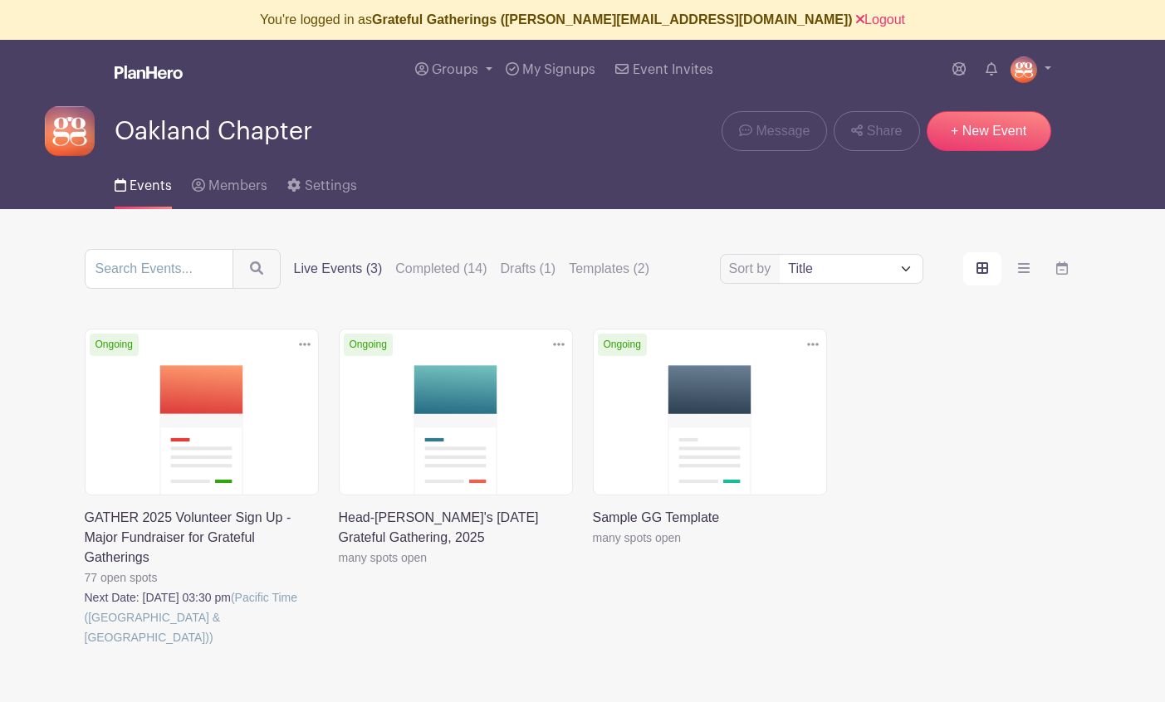
click at [85, 648] on link at bounding box center [85, 648] width 0 height 0
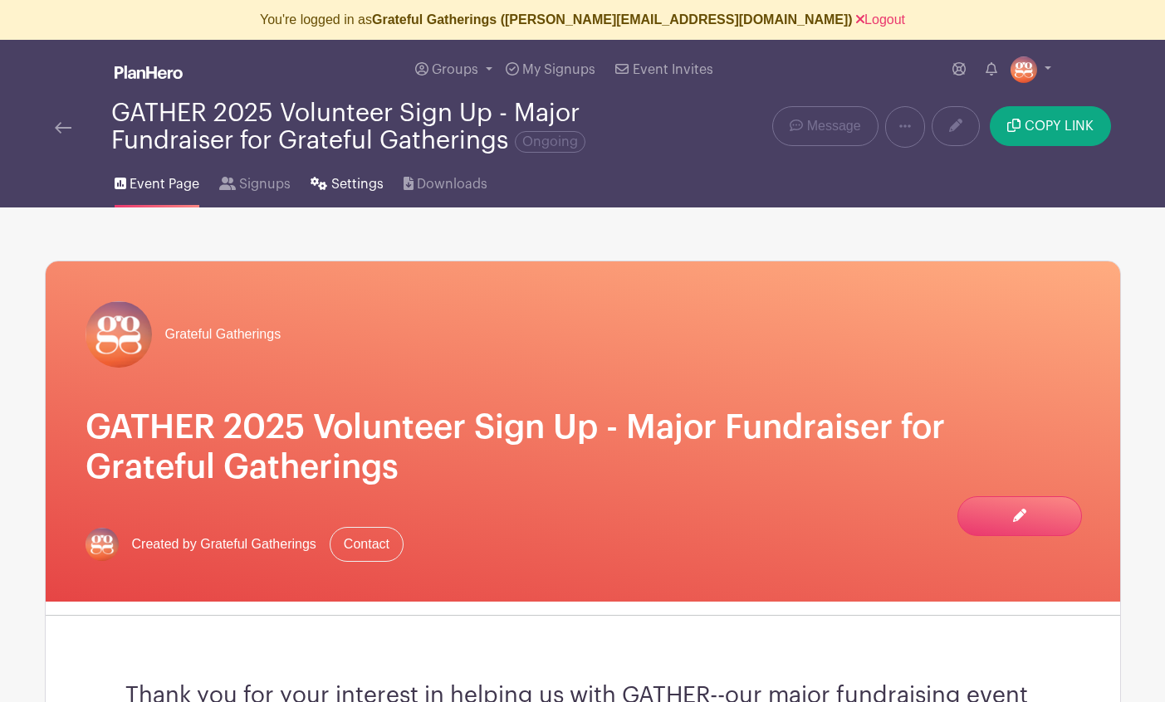
click at [340, 185] on span "Settings" at bounding box center [357, 184] width 52 height 20
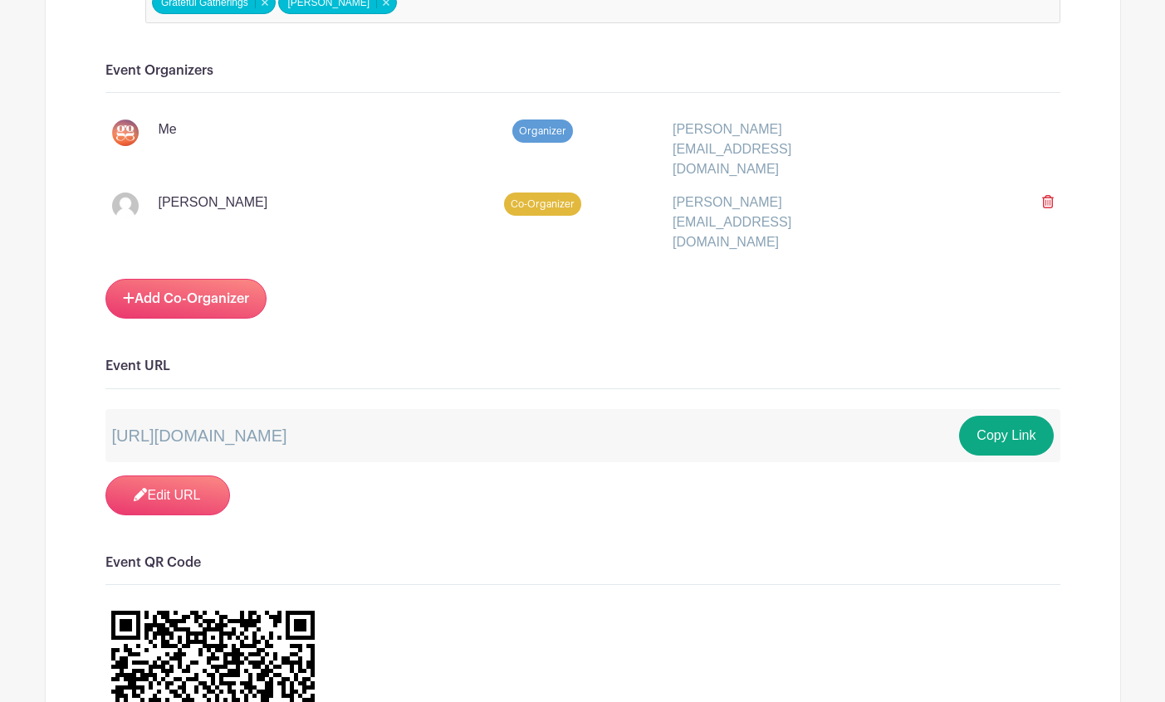
scroll to position [1062, 0]
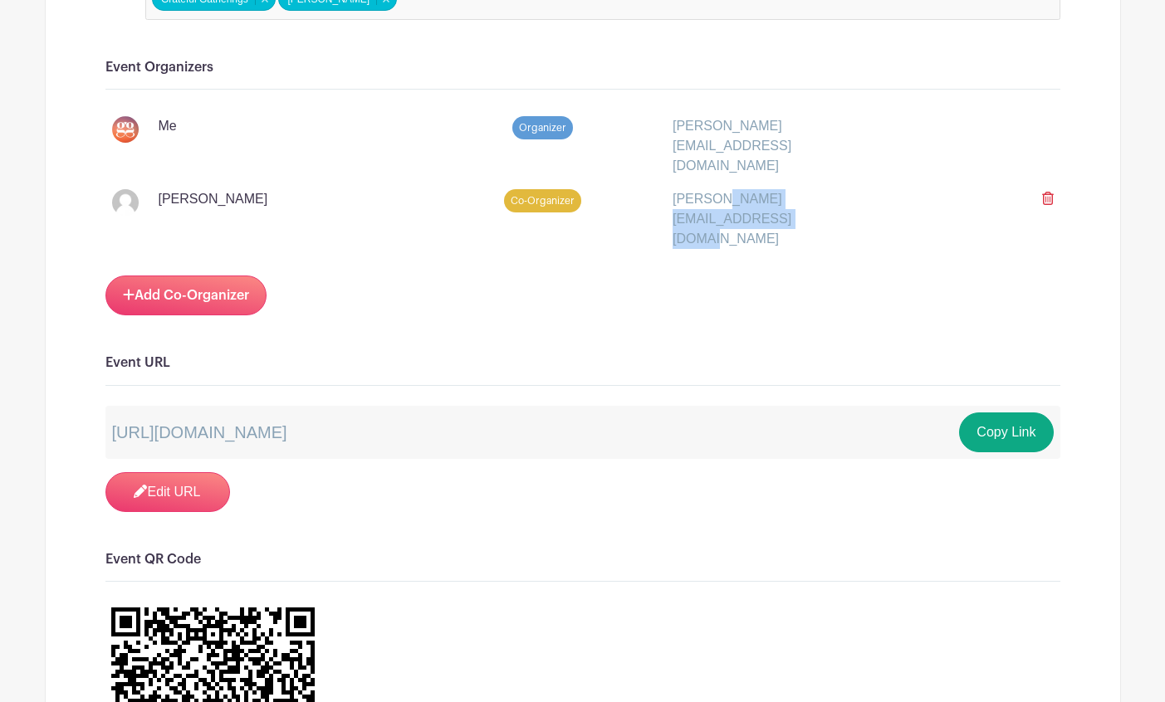
drag, startPoint x: 840, startPoint y: 177, endPoint x: 671, endPoint y: 186, distance: 169.6
click at [671, 189] on div "lisa@gratefulgatherings.org" at bounding box center [782, 219] width 241 height 60
copy div "lisa@gratefulgatherings.org"
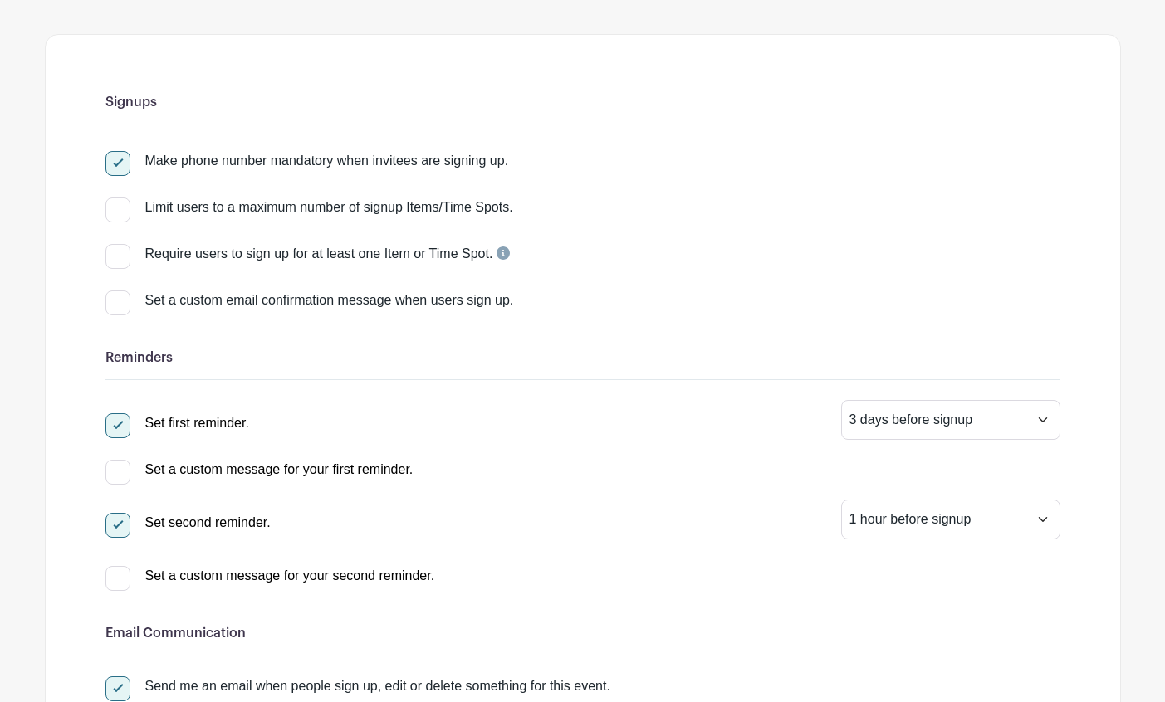
scroll to position [5, 0]
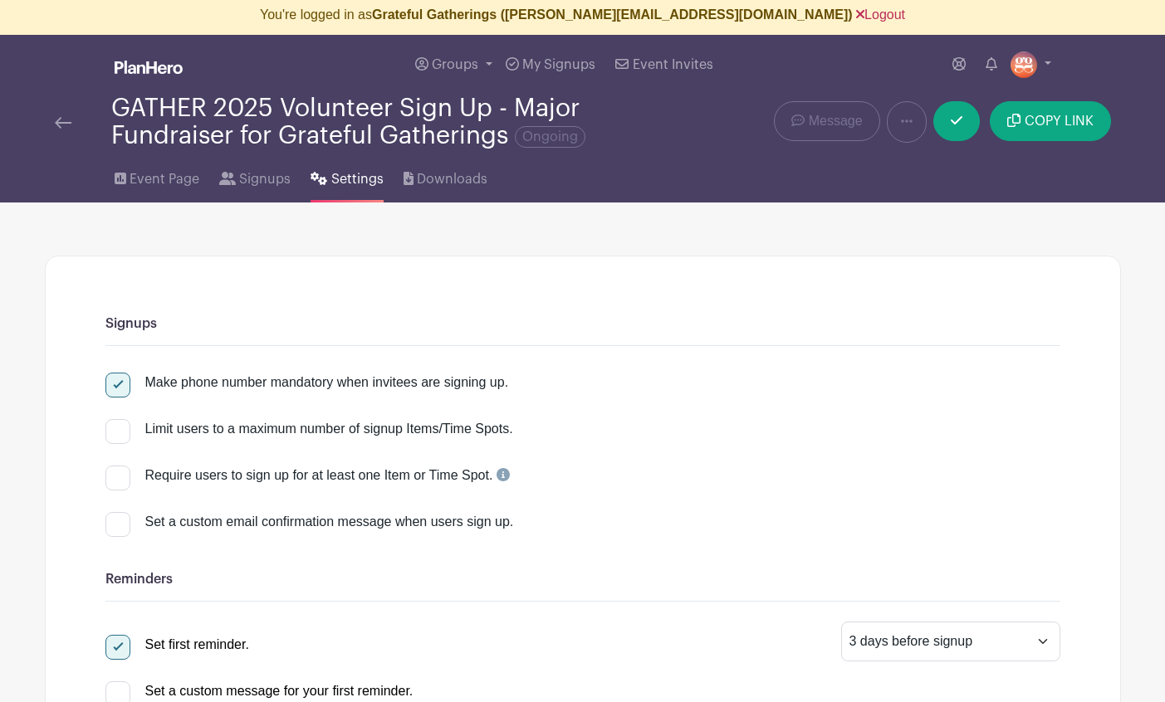
click at [856, 15] on link "Logout" at bounding box center [880, 14] width 49 height 14
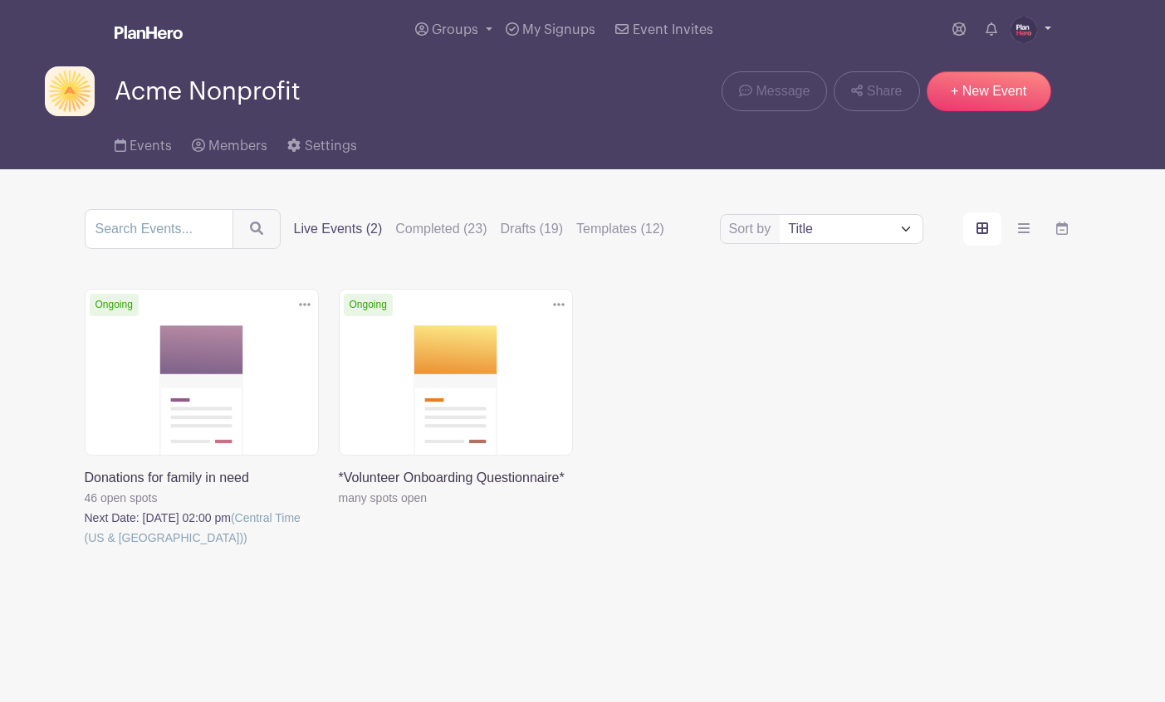
click at [1023, 21] on img at bounding box center [1023, 30] width 27 height 27
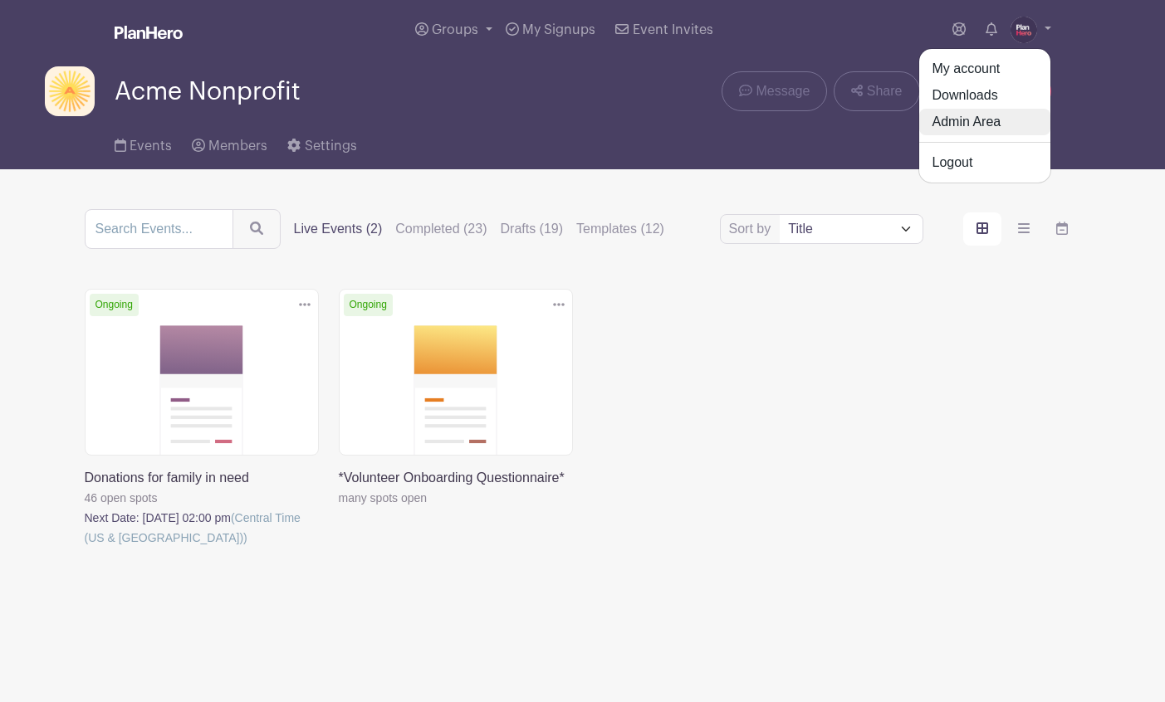
click at [967, 125] on link "Admin Area" at bounding box center [984, 122] width 131 height 27
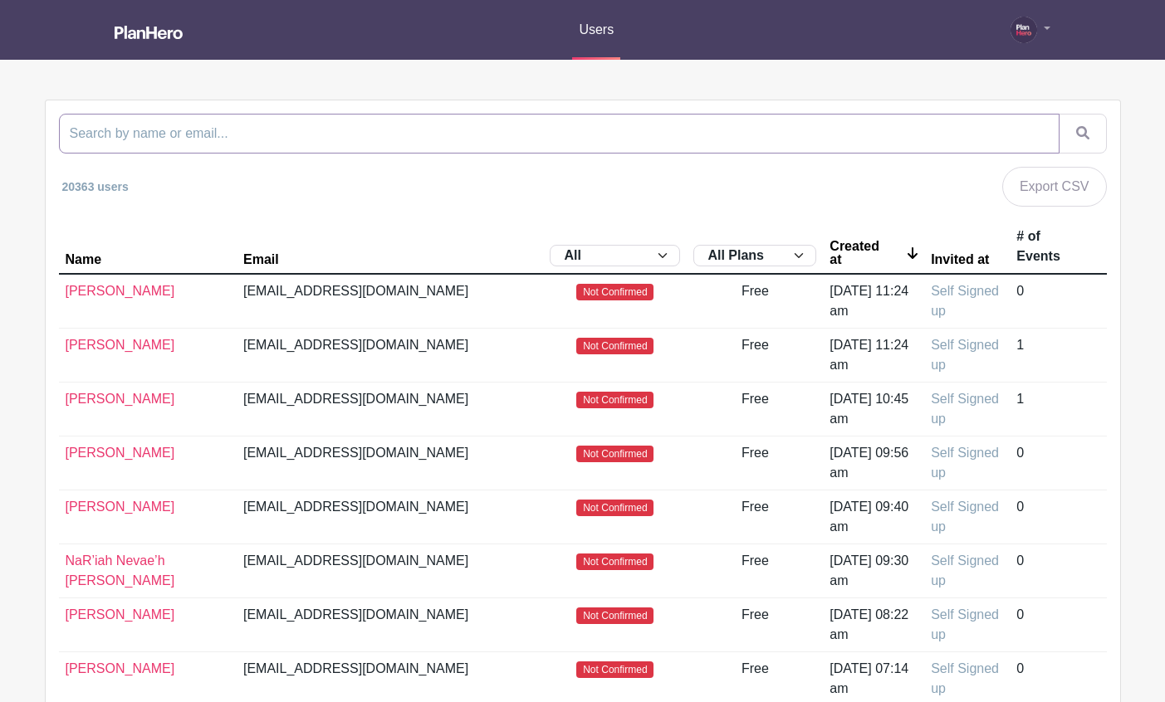
click at [585, 137] on input "search" at bounding box center [559, 134] width 1000 height 40
paste input "lisa@gratefulgatherings.org"
type input "lisa@gratefulgatherings.org"
click at [1058, 114] on button "submit" at bounding box center [1082, 134] width 48 height 40
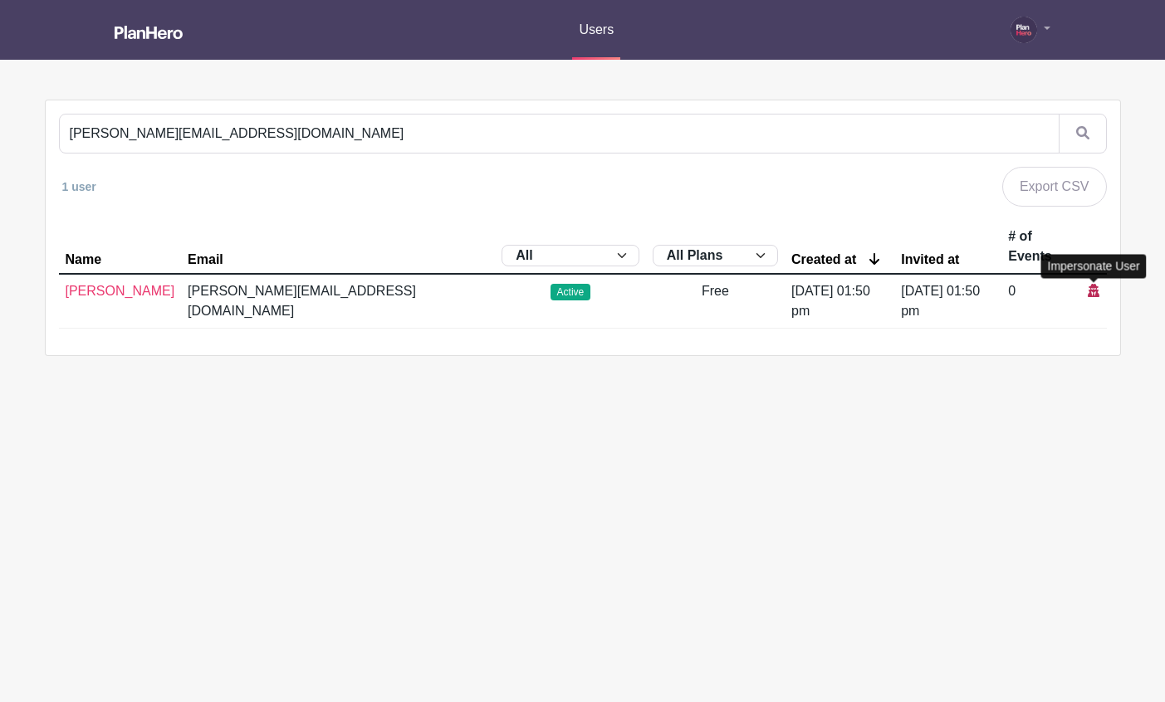
click at [1092, 291] on icon at bounding box center [1093, 290] width 12 height 13
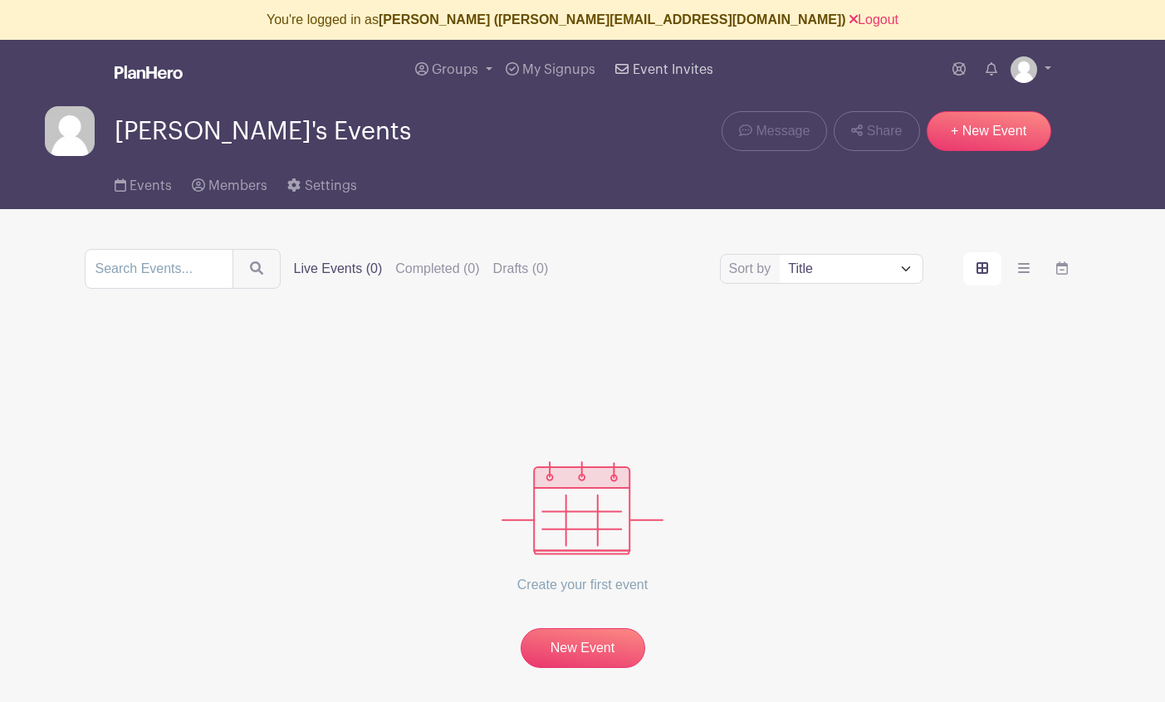
click at [665, 71] on span "Event Invites" at bounding box center [673, 69] width 81 height 13
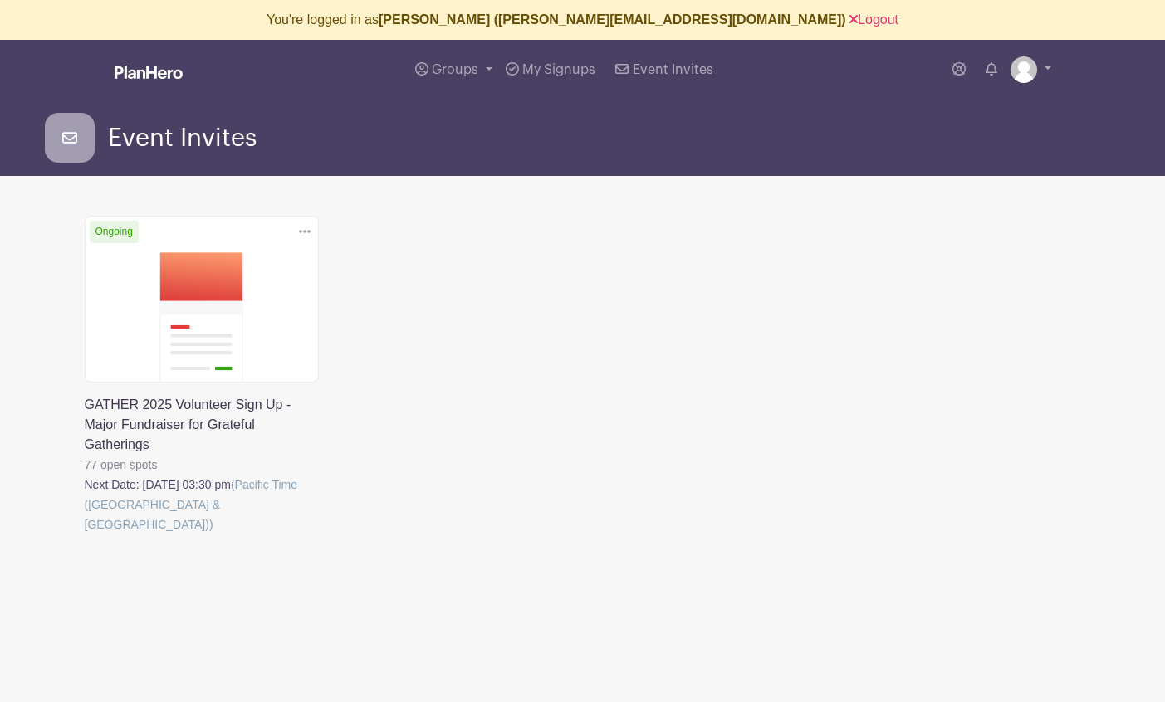
click at [85, 535] on link at bounding box center [85, 535] width 0 height 0
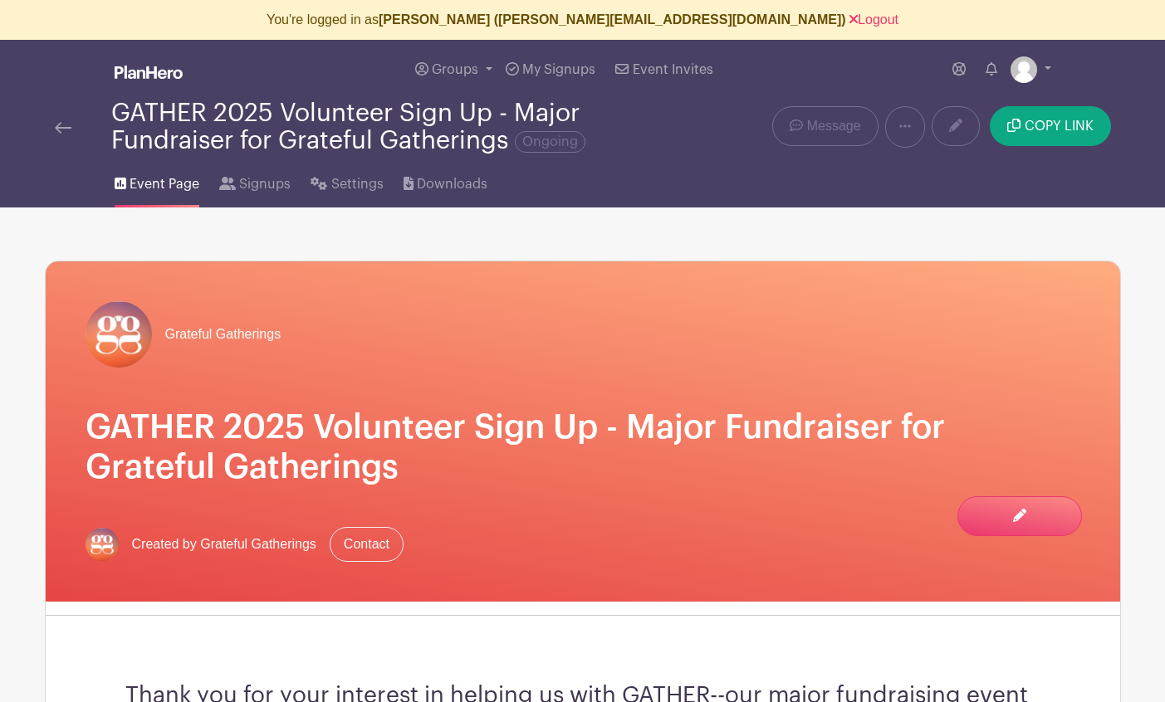
click at [67, 130] on img at bounding box center [63, 128] width 17 height 12
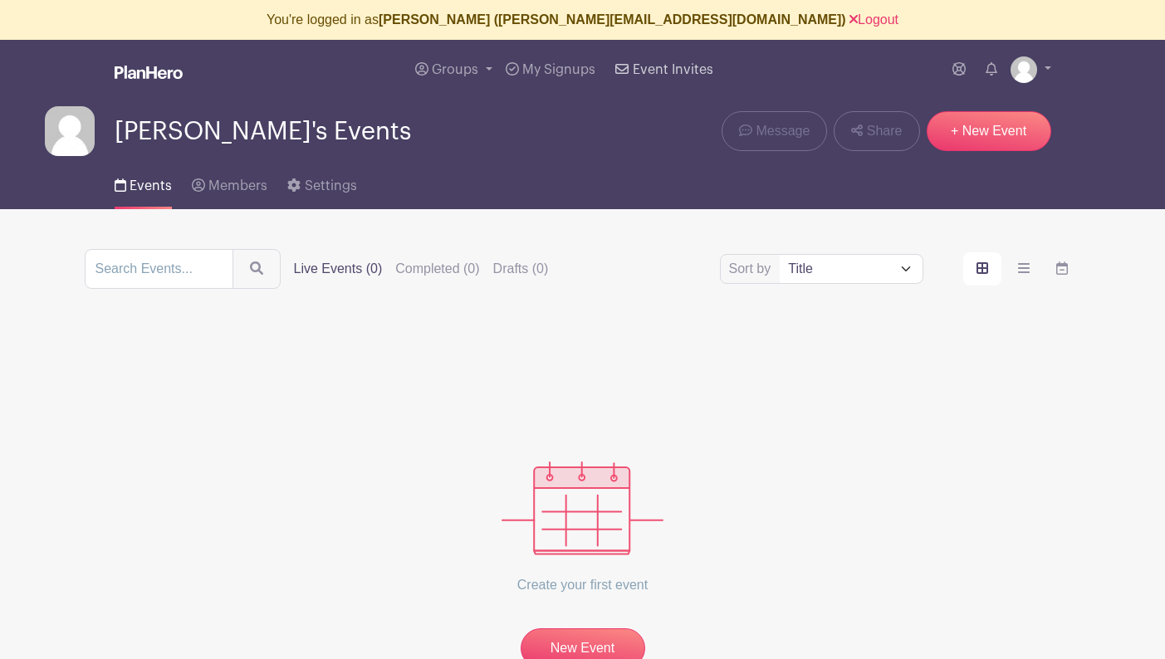
click at [656, 66] on span "Event Invites" at bounding box center [673, 69] width 81 height 13
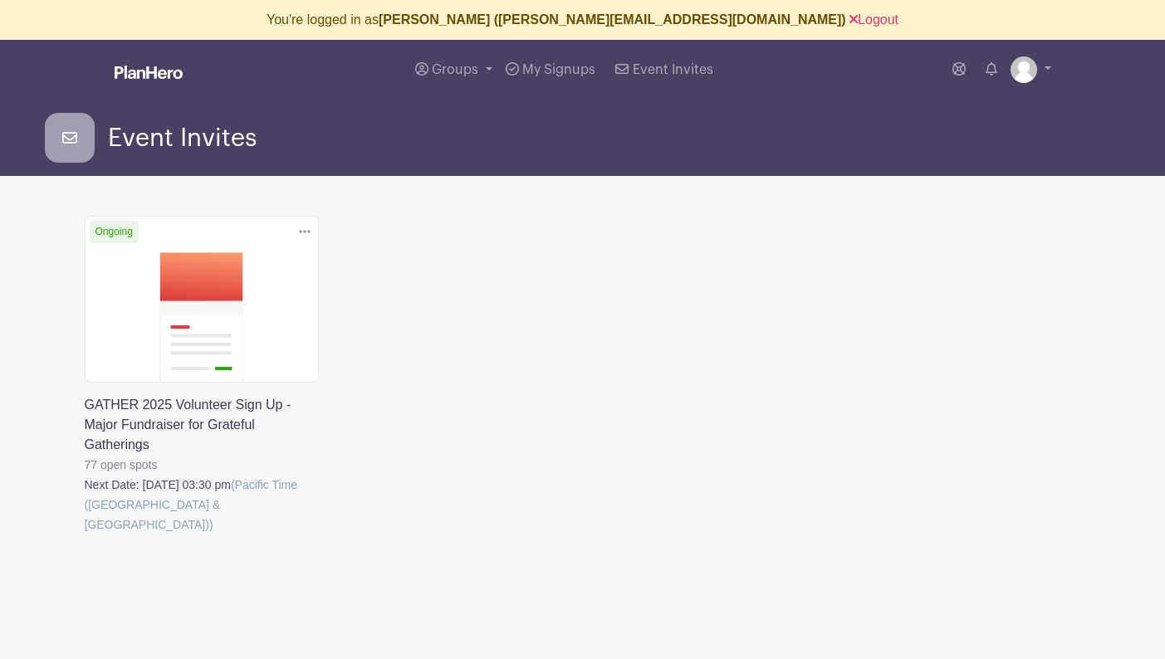
click at [85, 535] on link at bounding box center [85, 535] width 0 height 0
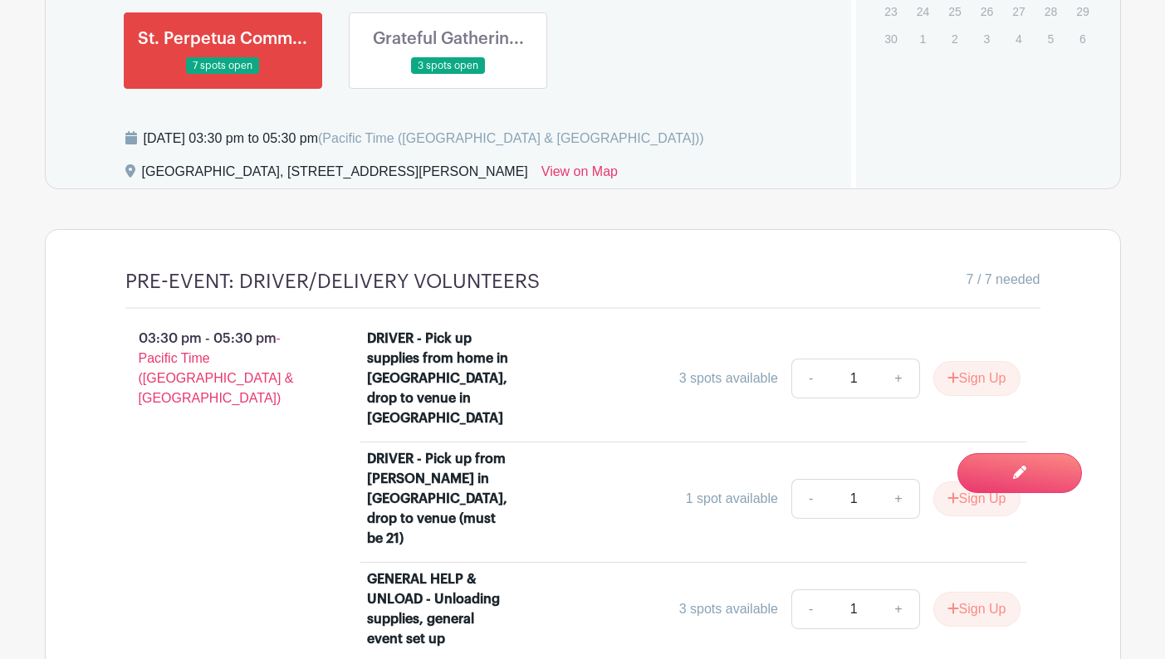
scroll to position [1363, 0]
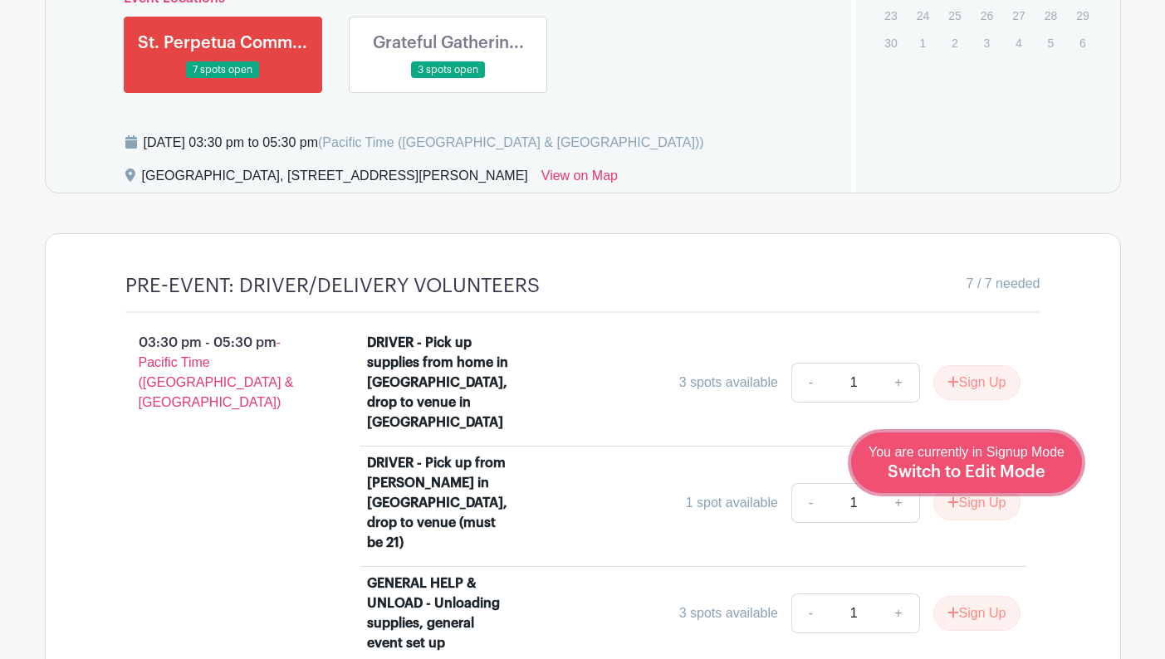
click at [1003, 474] on span "Switch to Edit Mode" at bounding box center [966, 472] width 158 height 17
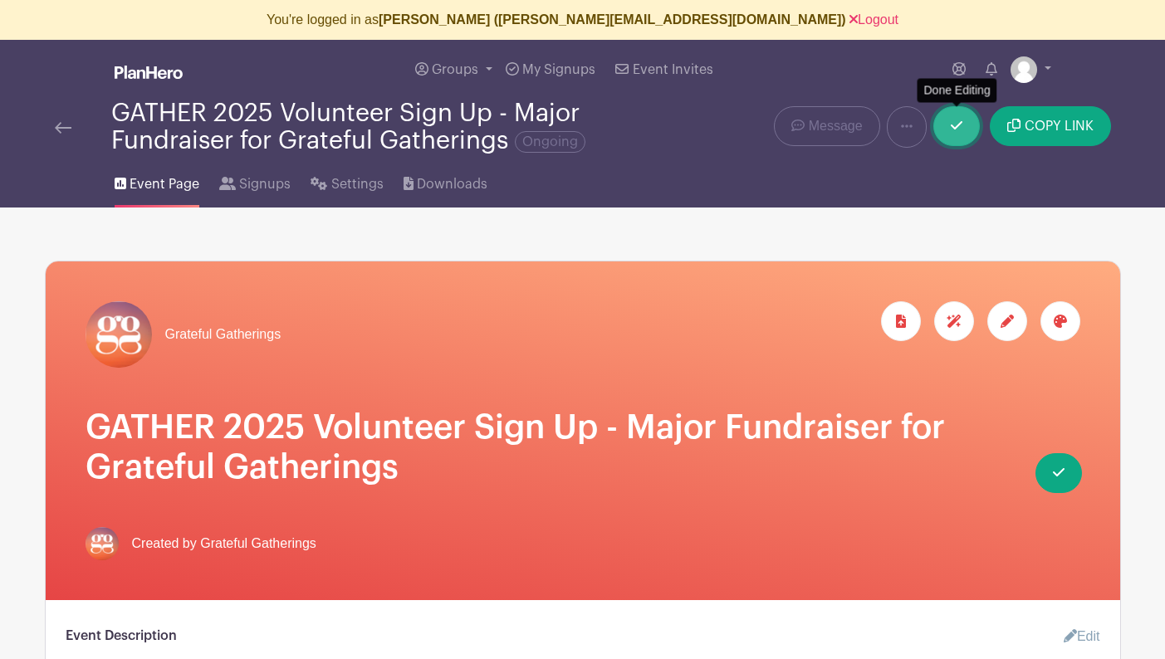
click at [950, 126] on link at bounding box center [956, 126] width 46 height 40
